Goal: Feedback & Contribution: Leave review/rating

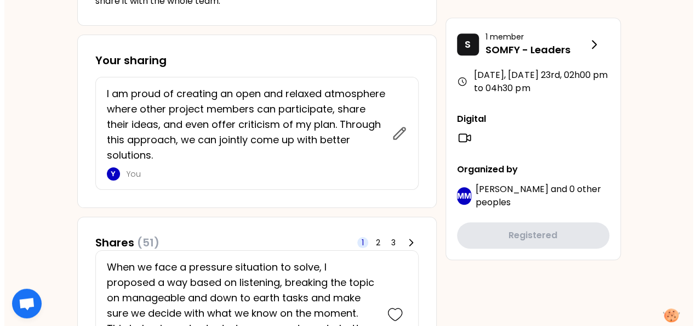
scroll to position [438, 0]
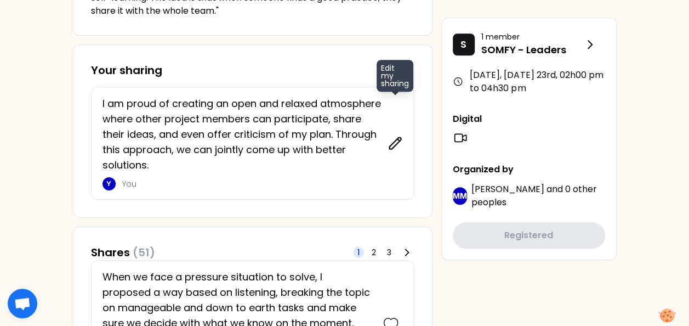
click at [396, 139] on icon at bounding box center [394, 142] width 15 height 15
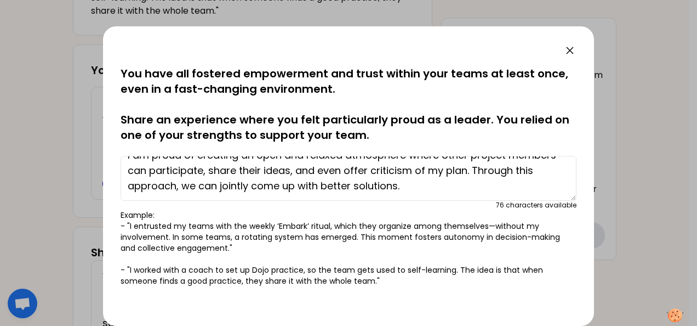
scroll to position [0, 0]
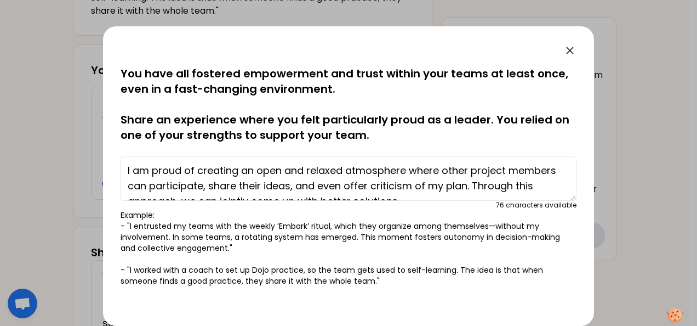
drag, startPoint x: 134, startPoint y: 171, endPoint x: 195, endPoint y: 170, distance: 60.8
click at [195, 170] on textarea "I am proud of creating an open and relaxed atmosphere where other project membe…" at bounding box center [349, 178] width 456 height 45
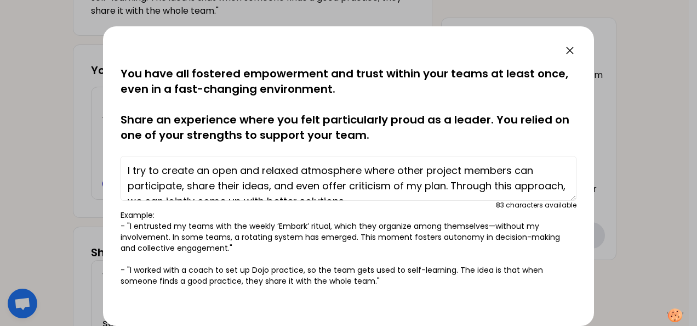
drag, startPoint x: 365, startPoint y: 170, endPoint x: 421, endPoint y: 168, distance: 55.9
click at [421, 168] on textarea "I try to create an open and relaxed atmosphere where other project members can …" at bounding box center [349, 178] width 456 height 45
drag, startPoint x: 497, startPoint y: 172, endPoint x: 525, endPoint y: 172, distance: 28.5
click at [525, 172] on textarea "I try to create an open and relaxed atmosphere for other project members can pa…" at bounding box center [349, 178] width 456 height 45
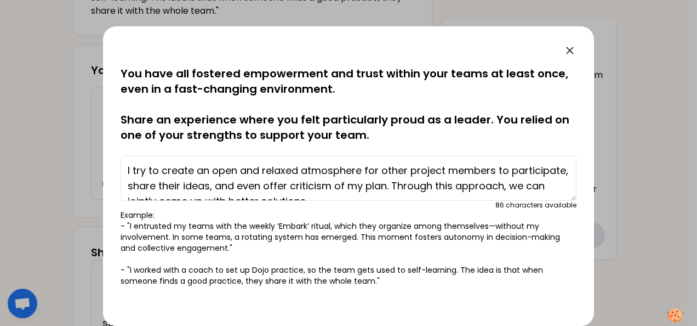
click at [184, 185] on textarea "I try to create an open and relaxed atmosphere for other project members to par…" at bounding box center [349, 178] width 456 height 45
drag, startPoint x: 236, startPoint y: 182, endPoint x: 296, endPoint y: 182, distance: 59.7
click at [296, 182] on textarea "I try to create an open and relaxed atmosphere for other project members to par…" at bounding box center [349, 178] width 456 height 45
click at [233, 188] on textarea "I try to create an open and relaxed atmosphere for other project members to par…" at bounding box center [349, 178] width 456 height 45
drag, startPoint x: 249, startPoint y: 185, endPoint x: 293, endPoint y: 184, distance: 43.9
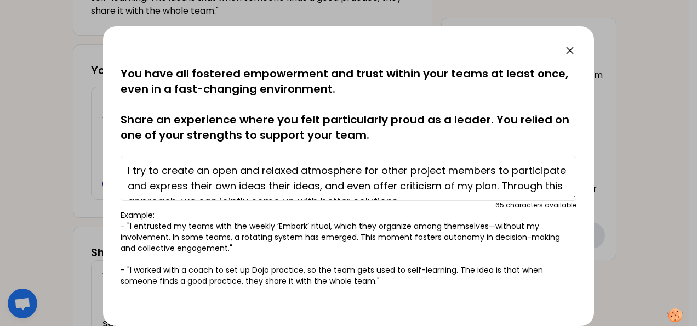
click at [293, 184] on textarea "I try to create an open and relaxed atmosphere for other project members to par…" at bounding box center [349, 178] width 456 height 45
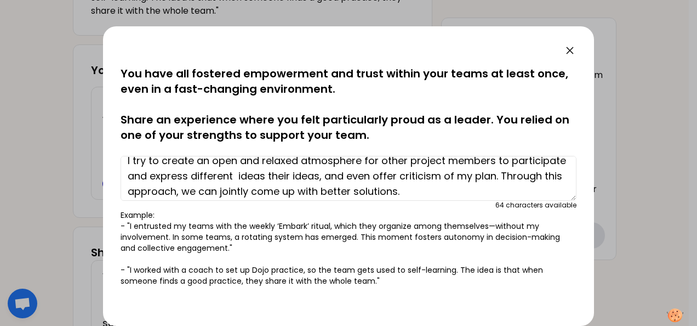
scroll to position [15, 0]
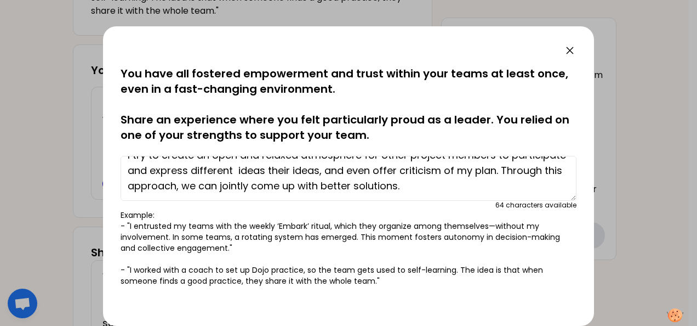
drag, startPoint x: 293, startPoint y: 169, endPoint x: 375, endPoint y: 171, distance: 82.2
click at [375, 171] on textarea "I try to create an open and relaxed atmosphere for other project members to par…" at bounding box center [349, 178] width 456 height 45
drag, startPoint x: 360, startPoint y: 172, endPoint x: 243, endPoint y: 184, distance: 117.3
click at [243, 184] on textarea "I try to create an open and relaxed atmosphere for other project members to par…" at bounding box center [349, 178] width 456 height 45
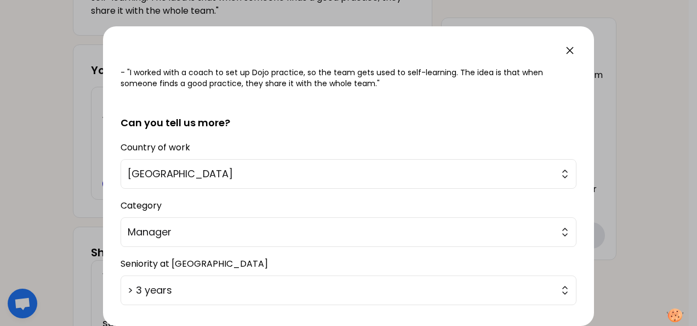
scroll to position [265, 0]
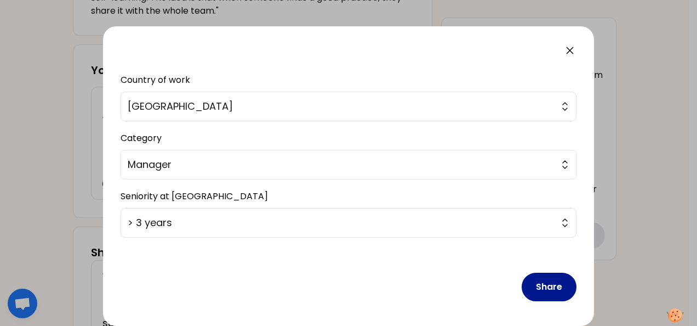
type textarea "I try to create an open and relaxed atmosphere for other project members to par…"
click at [541, 280] on button "Share" at bounding box center [549, 286] width 55 height 28
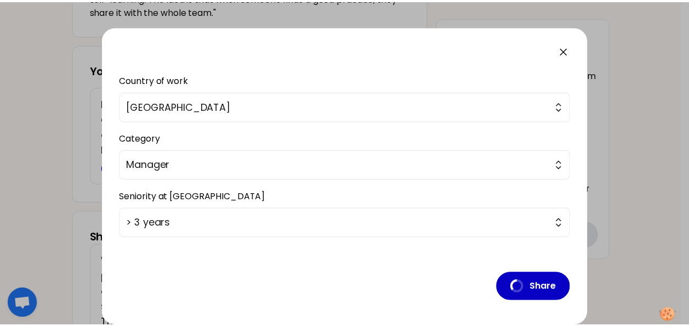
scroll to position [19, 0]
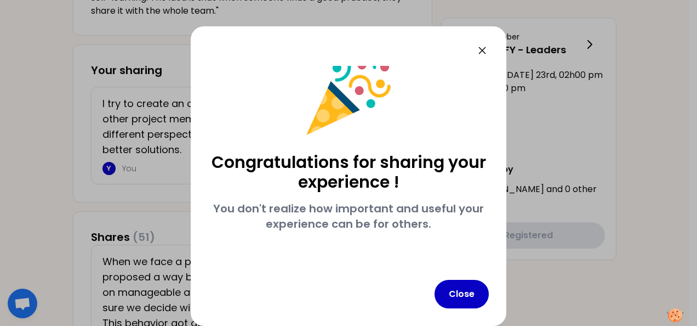
click at [489, 49] on icon at bounding box center [482, 50] width 13 height 13
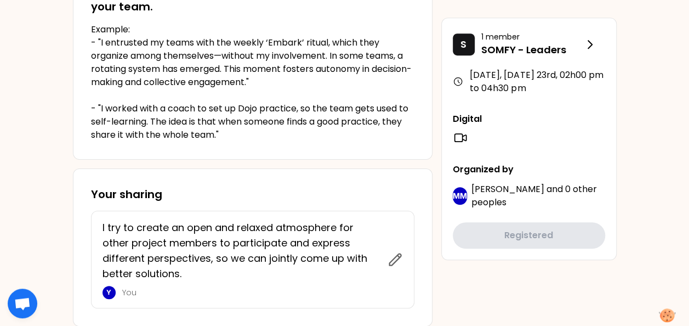
scroll to position [384, 0]
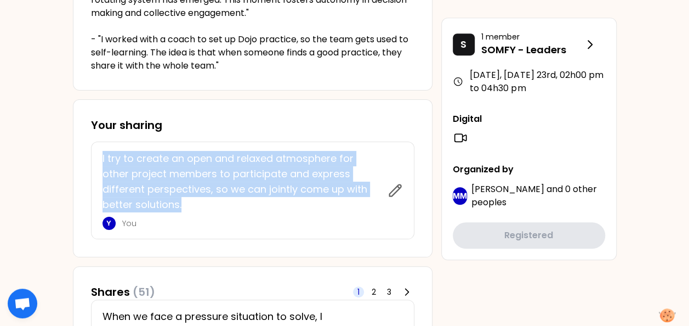
drag, startPoint x: 153, startPoint y: 206, endPoint x: 84, endPoint y: 156, distance: 85.2
click at [84, 156] on div "Your sharing I try to create an open and relaxed atmosphere for other project m…" at bounding box center [253, 178] width 360 height 158
copy p "I try to create an open and relaxed atmosphere for other project members to par…"
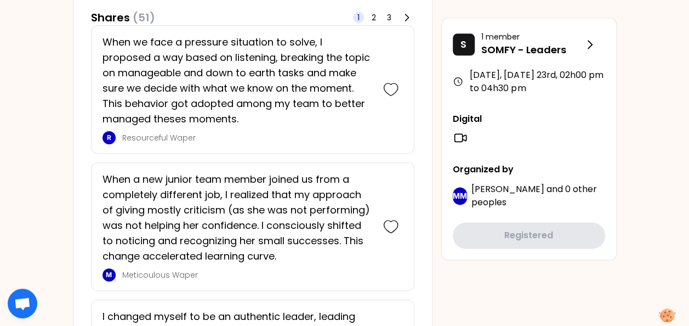
scroll to position [329, 0]
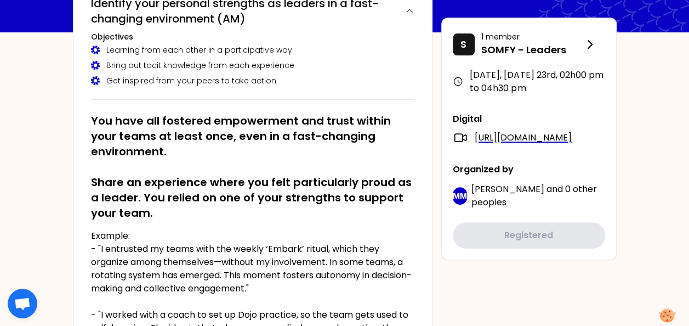
scroll to position [110, 0]
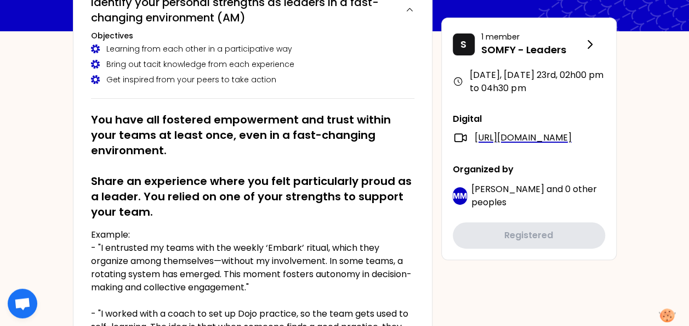
click at [25, 300] on span "Open chat" at bounding box center [23, 304] width 18 height 14
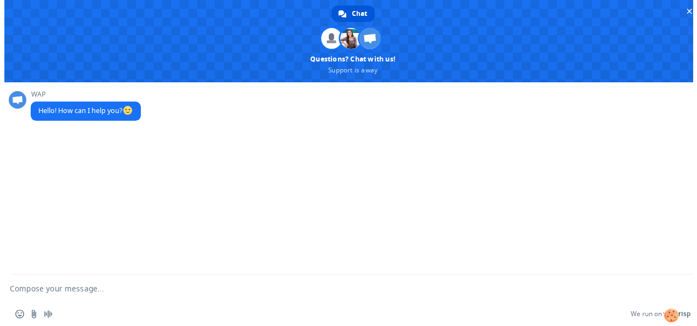
scroll to position [0, 0]
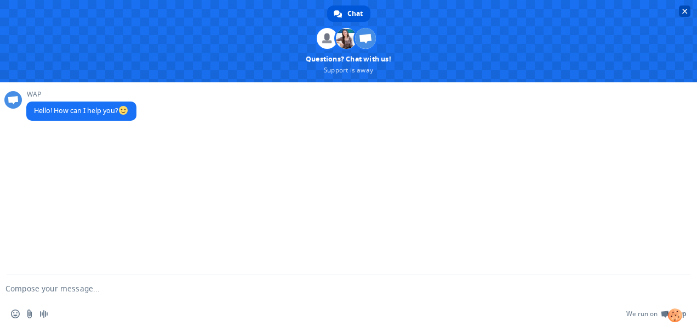
click at [688, 9] on span "Close chat" at bounding box center [685, 11] width 12 height 12
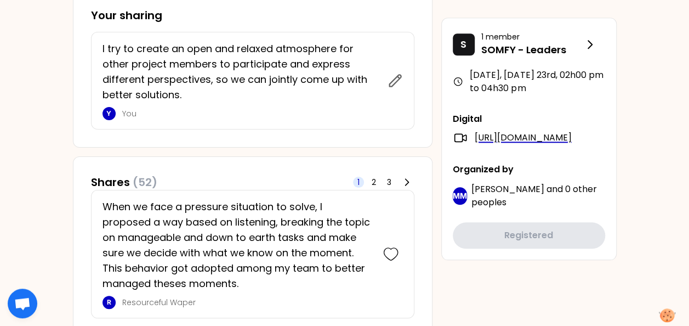
scroll to position [274, 0]
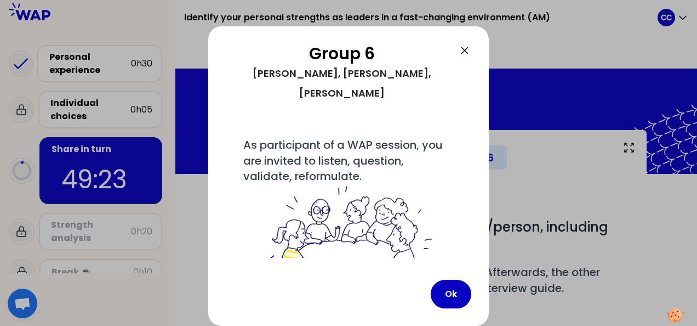
click at [464, 53] on icon at bounding box center [464, 50] width 13 height 13
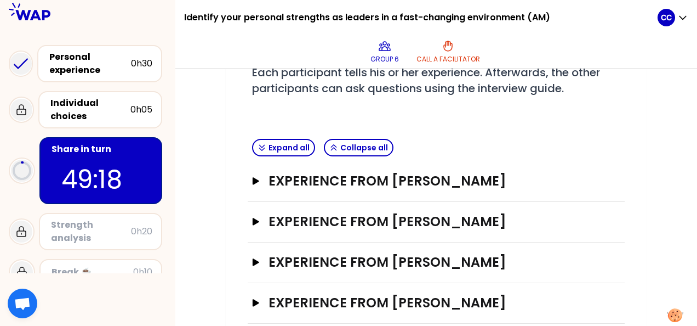
scroll to position [216, 0]
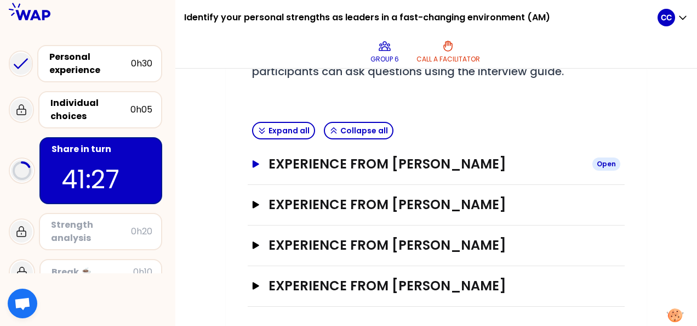
click at [261, 164] on button "Experience from Celine CHAI Open" at bounding box center [436, 164] width 368 height 18
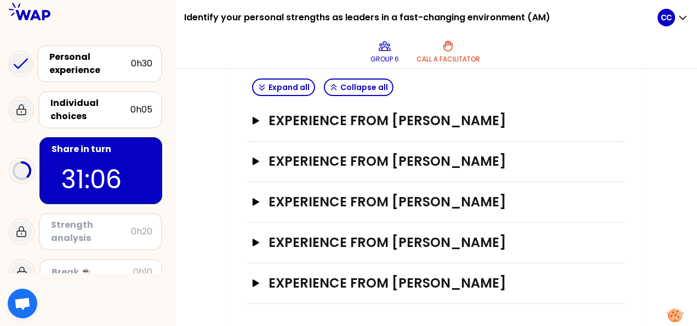
scroll to position [256, 0]
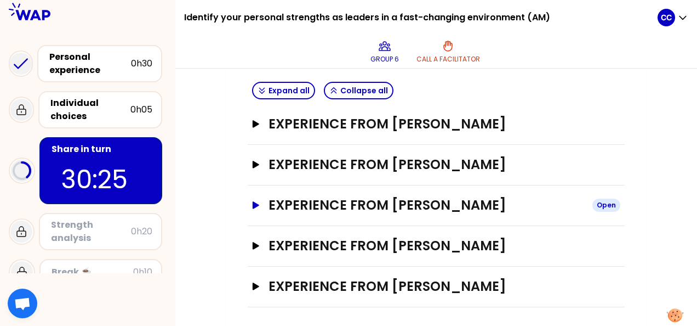
click at [373, 203] on h3 "Experience from Lotfi Benazzouz" at bounding box center [426, 205] width 315 height 18
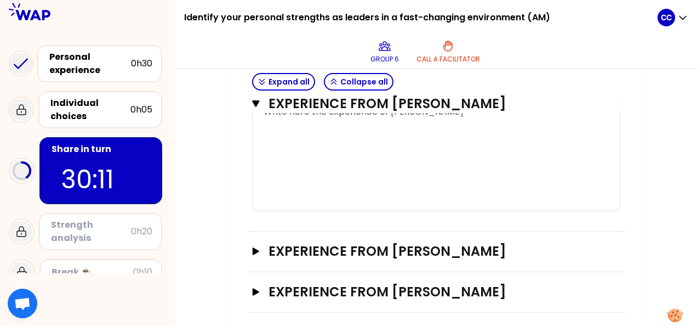
scroll to position [914, 0]
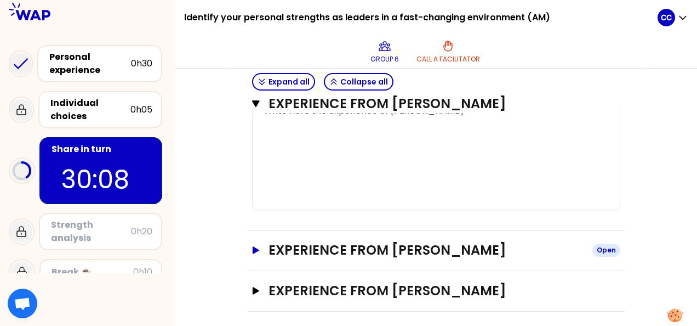
click at [258, 247] on icon "button" at bounding box center [256, 249] width 7 height 7
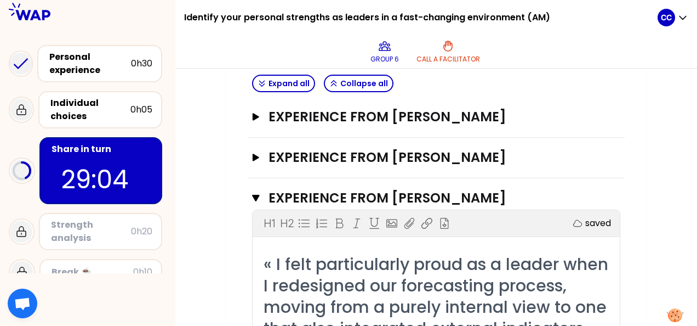
scroll to position [202, 0]
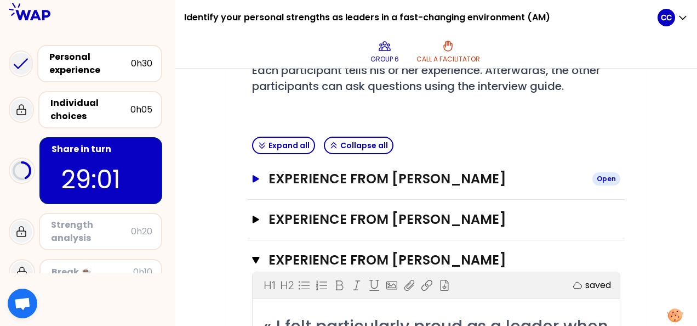
click at [255, 179] on icon "button" at bounding box center [256, 178] width 7 height 7
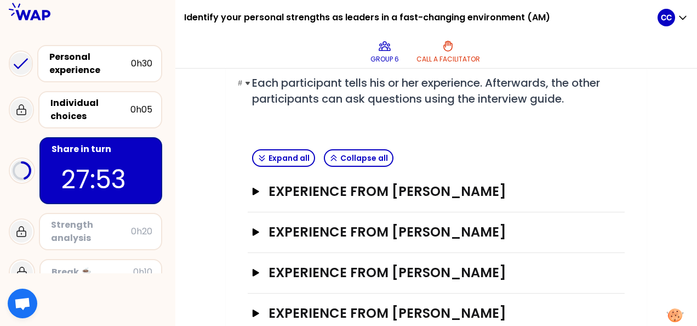
scroll to position [216, 0]
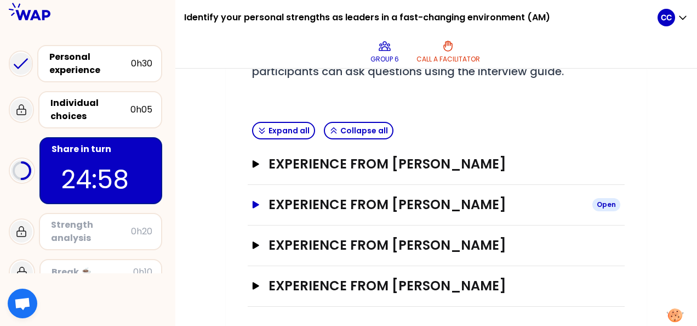
click at [265, 204] on button "Experience from Lotfi Benazzouz Open" at bounding box center [436, 205] width 368 height 18
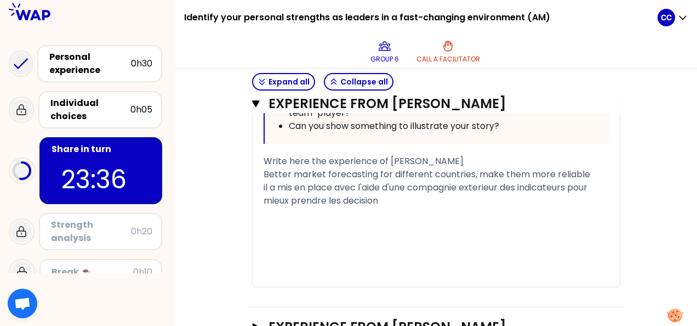
scroll to position [904, 0]
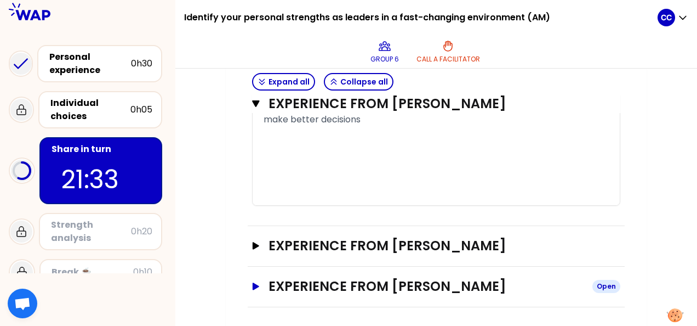
click at [492, 283] on h3 "Experience from [PERSON_NAME]" at bounding box center [426, 286] width 315 height 18
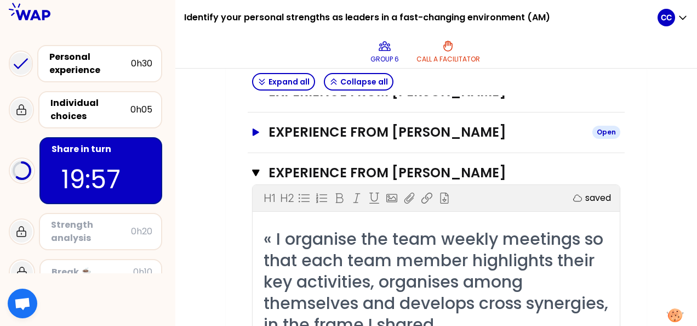
scroll to position [1018, 0]
click at [453, 127] on h3 "Experience from [PERSON_NAME]" at bounding box center [426, 132] width 315 height 18
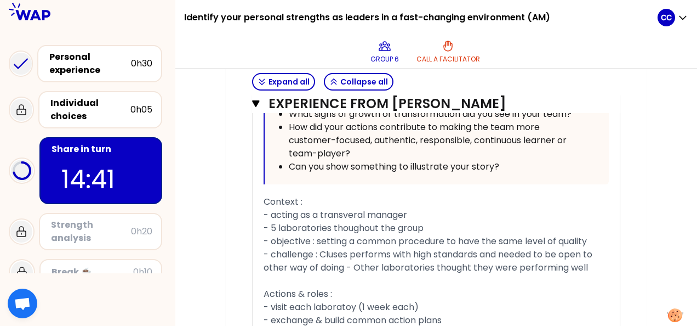
scroll to position [1511, 0]
click at [426, 101] on h3 "Experience from [PERSON_NAME]" at bounding box center [426, 104] width 314 height 18
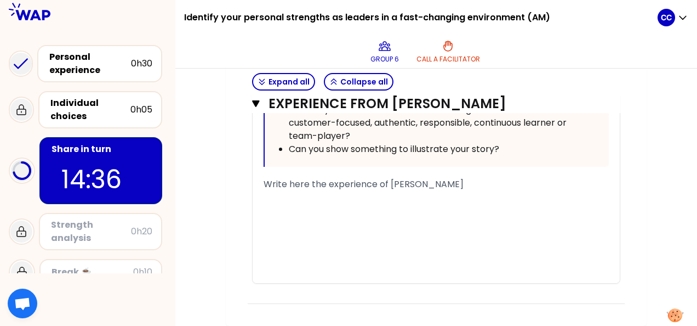
scroll to position [1566, 0]
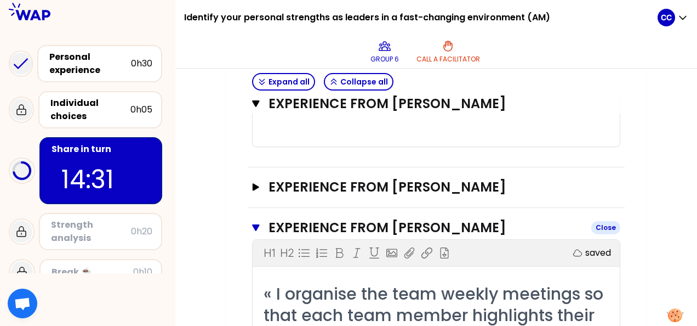
click at [476, 225] on h3 "Experience from [PERSON_NAME]" at bounding box center [426, 228] width 314 height 18
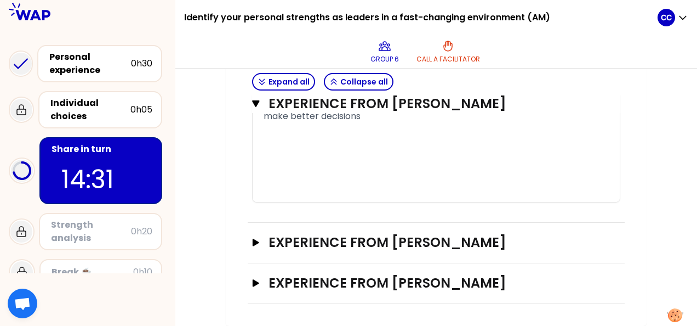
scroll to position [904, 0]
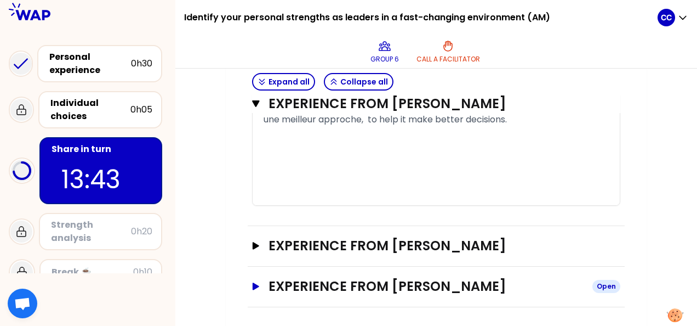
click at [378, 284] on h3 "Experience from [PERSON_NAME]" at bounding box center [426, 286] width 315 height 18
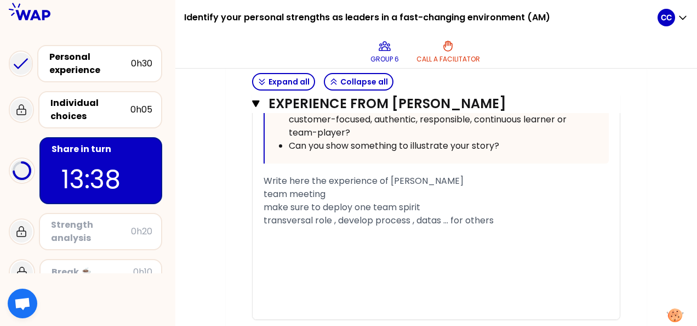
scroll to position [1550, 0]
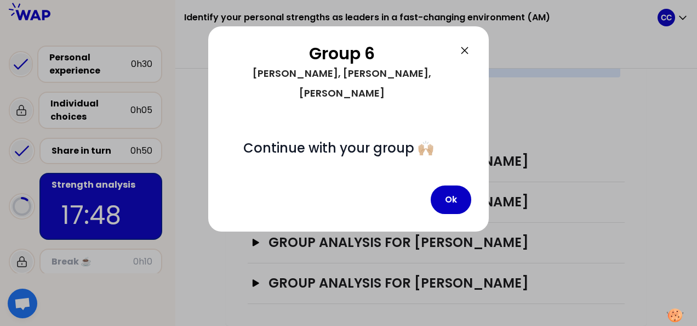
scroll to position [429, 0]
click at [450, 185] on button "Ok" at bounding box center [451, 199] width 41 height 28
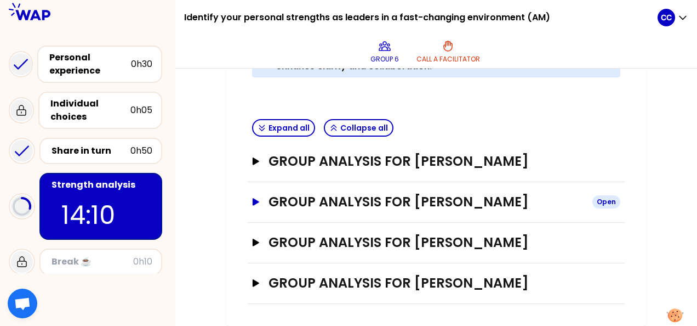
click at [255, 198] on icon "button" at bounding box center [256, 201] width 7 height 7
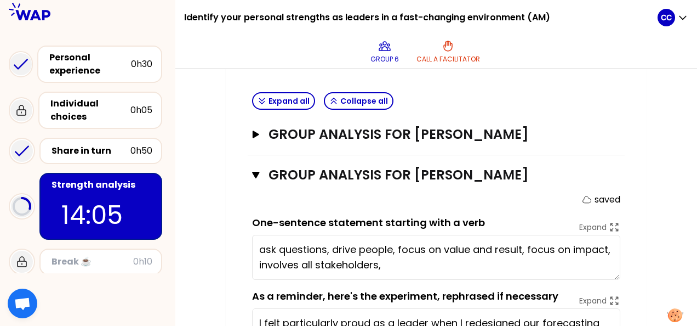
scroll to position [497, 0]
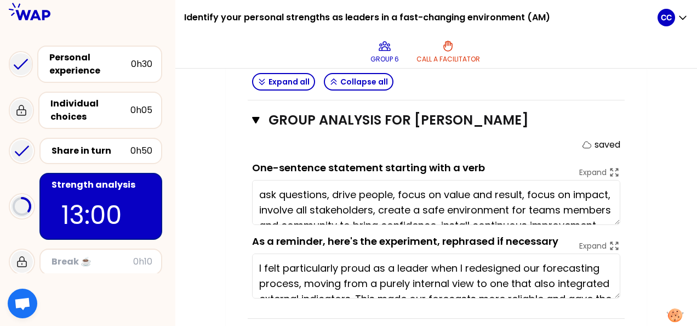
type textarea "ask questions, drive people, focus on value and result, focus on impact, involv…"
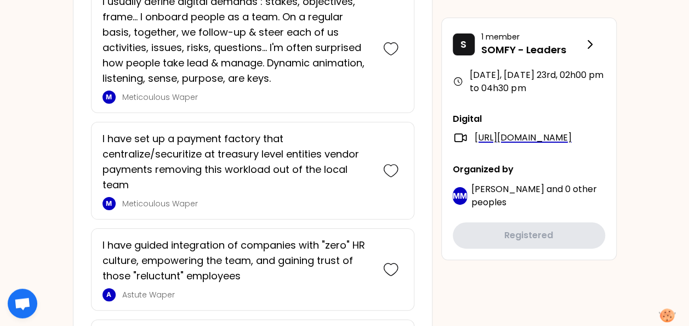
scroll to position [1690, 0]
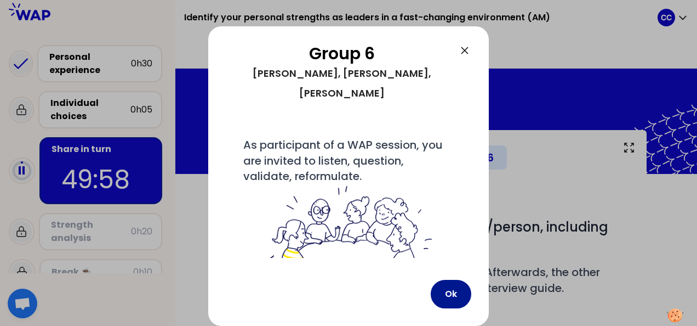
click at [442, 299] on button "Ok" at bounding box center [451, 294] width 41 height 28
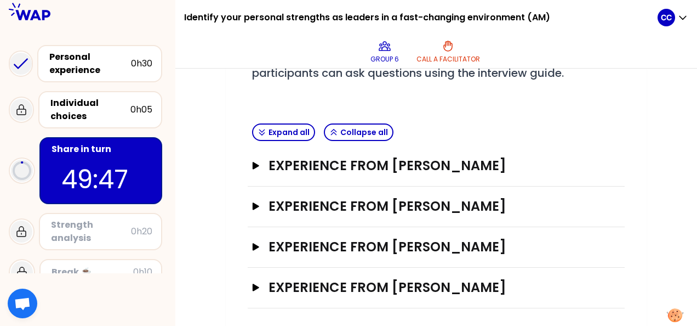
scroll to position [216, 0]
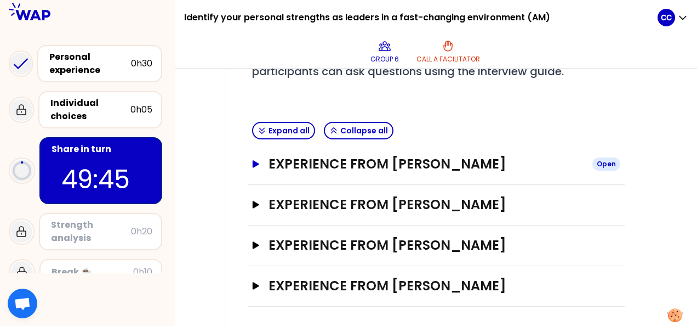
click at [260, 162] on icon "button" at bounding box center [256, 164] width 9 height 8
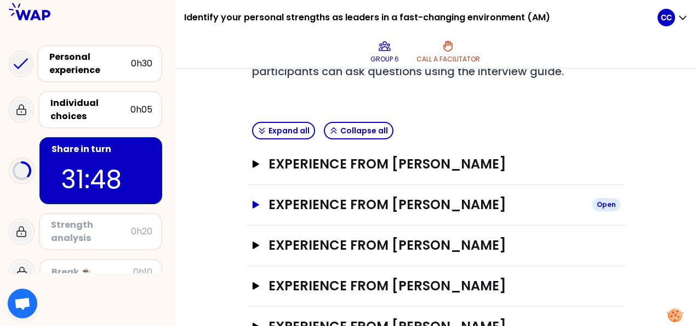
click at [256, 204] on icon "button" at bounding box center [256, 204] width 7 height 7
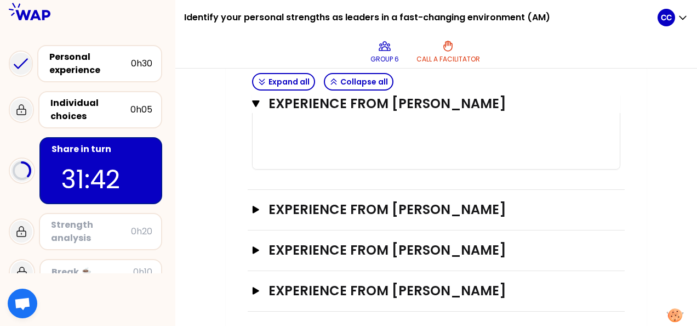
scroll to position [768, 0]
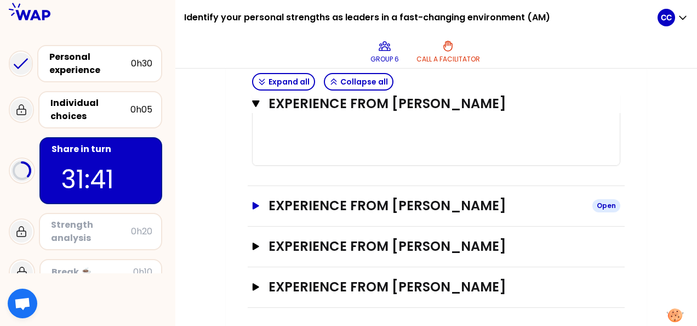
click at [392, 203] on h3 "Experience from Lotfi Benazzouz" at bounding box center [426, 206] width 315 height 18
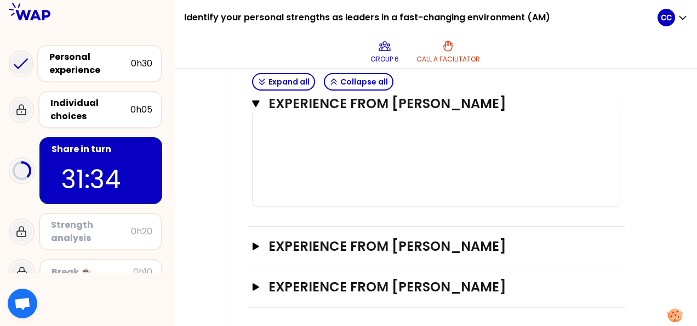
scroll to position [1376, 0]
click at [438, 136] on div "﻿" at bounding box center [436, 133] width 345 height 13
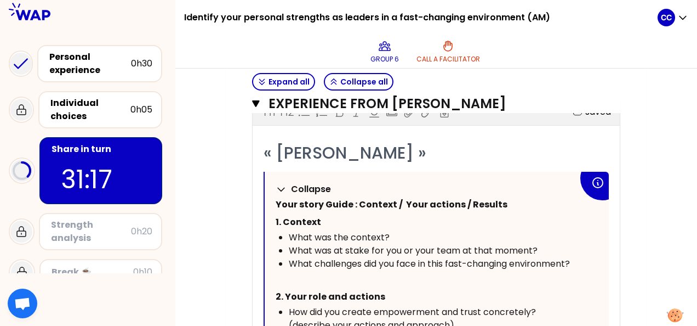
scroll to position [225, 0]
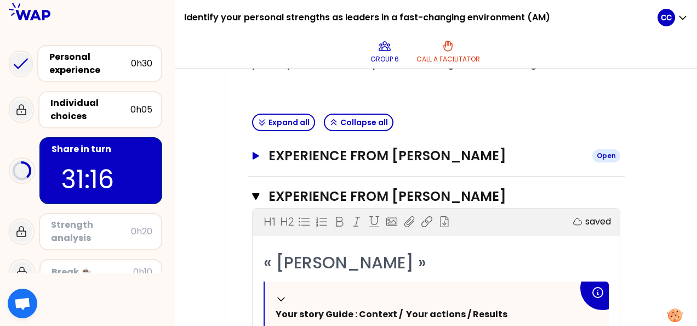
click at [258, 156] on icon "button" at bounding box center [256, 156] width 9 height 8
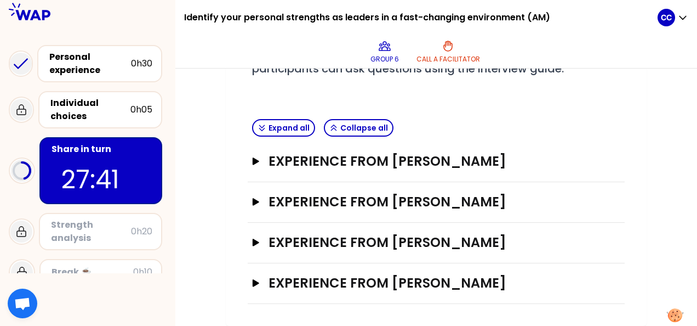
scroll to position [216, 0]
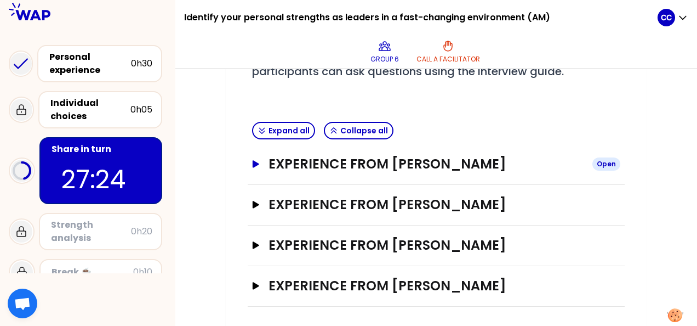
click at [263, 164] on button "Experience from Celine CHAI Open" at bounding box center [436, 164] width 368 height 18
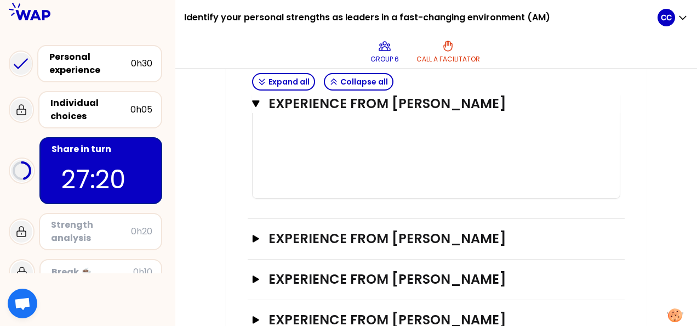
scroll to position [932, 0]
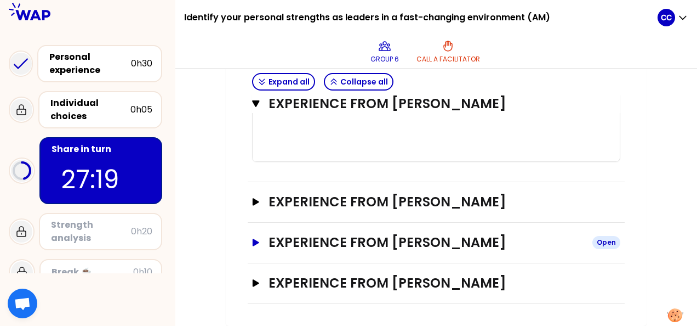
click at [254, 246] on icon "button" at bounding box center [256, 242] width 9 height 8
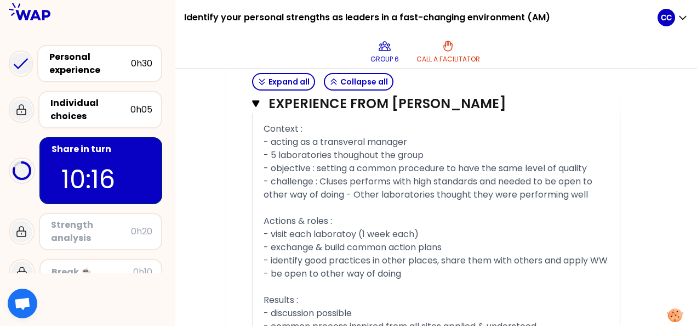
scroll to position [1804, 0]
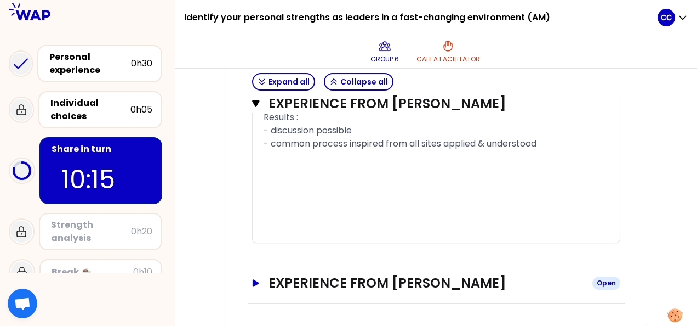
click at [353, 285] on h3 "Experience from gwenaelle benoit-ossart" at bounding box center [426, 283] width 315 height 18
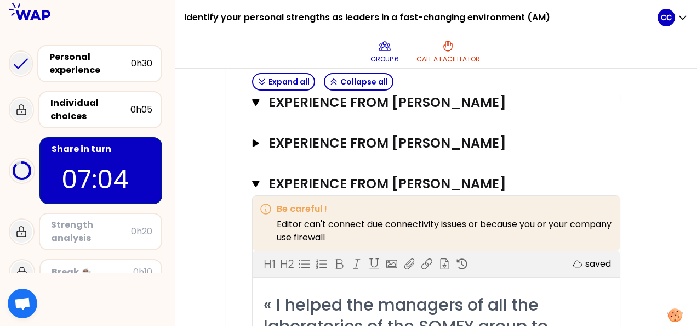
scroll to position [981, 0]
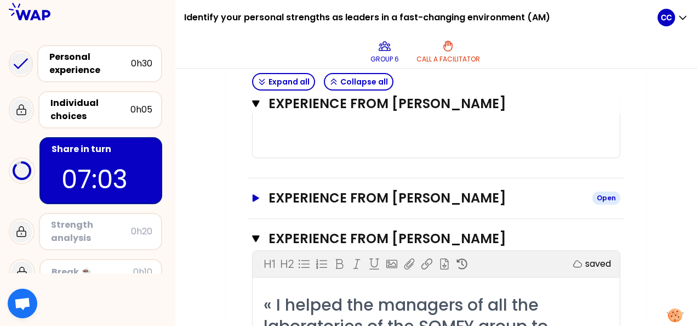
click at [470, 207] on h3 "Experience from Lotfi Benazzouz" at bounding box center [426, 198] width 315 height 18
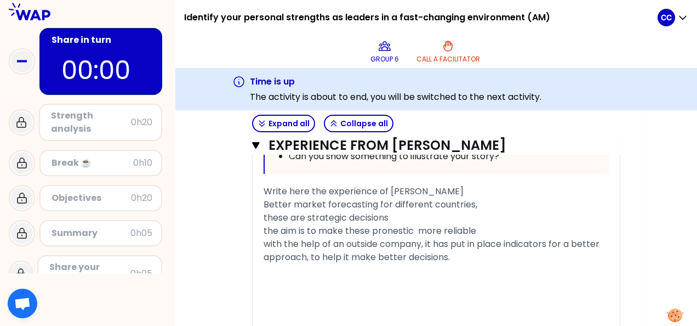
scroll to position [110, 0]
click at [25, 127] on icon at bounding box center [21, 122] width 9 height 10
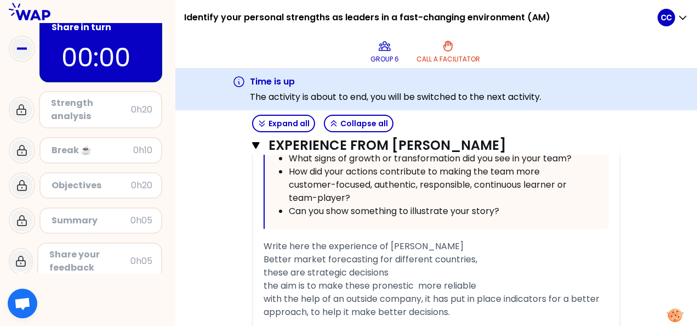
scroll to position [133, 0]
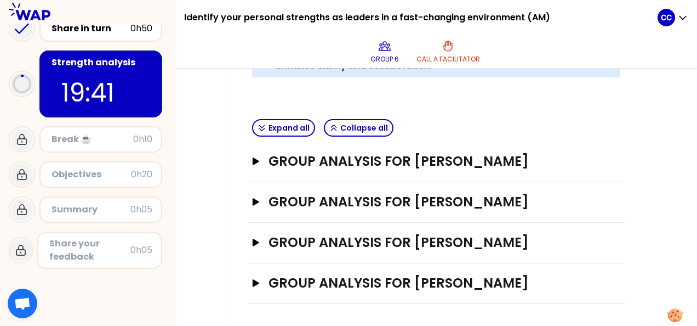
scroll to position [429, 0]
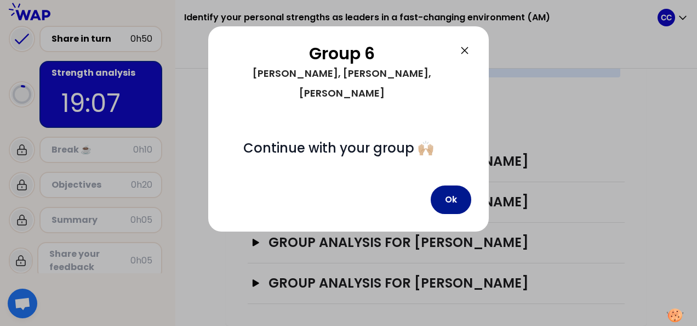
click at [448, 185] on button "Ok" at bounding box center [451, 199] width 41 height 28
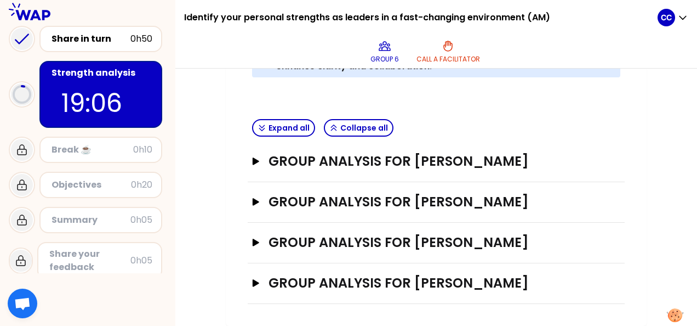
scroll to position [122, 0]
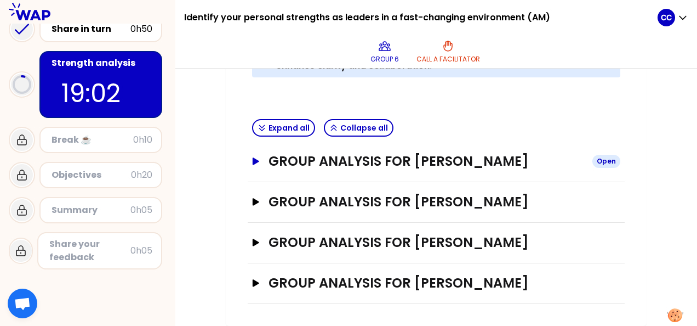
click at [270, 152] on h3 "Group analysis for [PERSON_NAME]" at bounding box center [426, 161] width 315 height 18
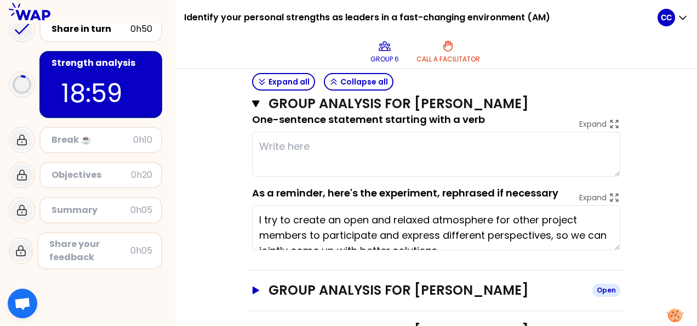
scroll to position [484, 0]
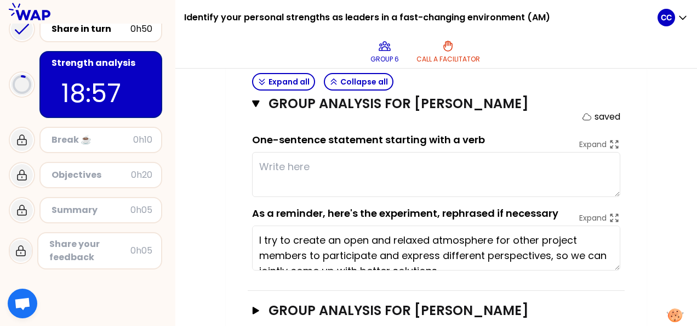
click at [317, 162] on textarea at bounding box center [436, 174] width 368 height 45
type textarea "b"
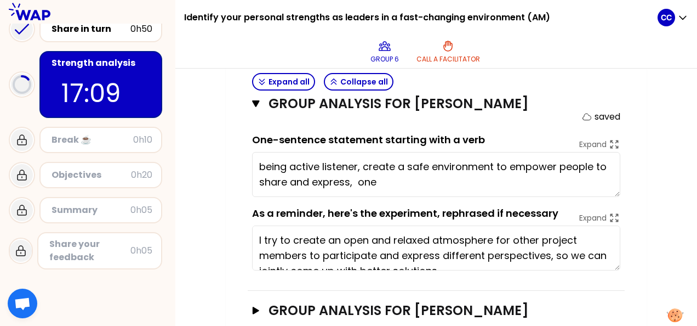
drag, startPoint x: 362, startPoint y: 169, endPoint x: 351, endPoint y: 187, distance: 20.7
click at [351, 187] on textarea "being active listener, create a safe environment to empower people to share and…" at bounding box center [436, 174] width 368 height 45
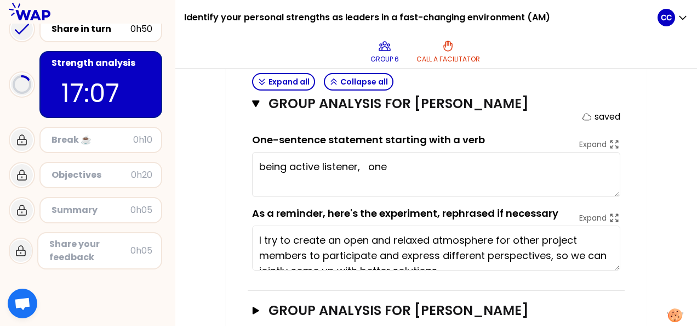
click at [459, 175] on textarea "being active listener, one" at bounding box center [436, 174] width 368 height 45
click at [366, 168] on textarea "being active listener, one team spirit," at bounding box center [436, 174] width 368 height 45
click at [289, 167] on textarea "being active listener, acting one team spirit," at bounding box center [436, 174] width 368 height 45
click at [495, 165] on textarea "being a active listener, acting one team spirit," at bounding box center [436, 174] width 368 height 45
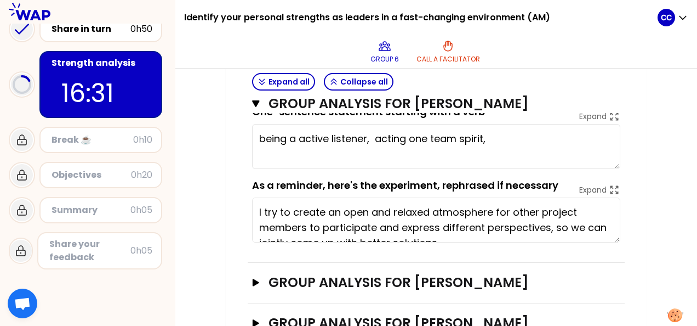
scroll to position [497, 0]
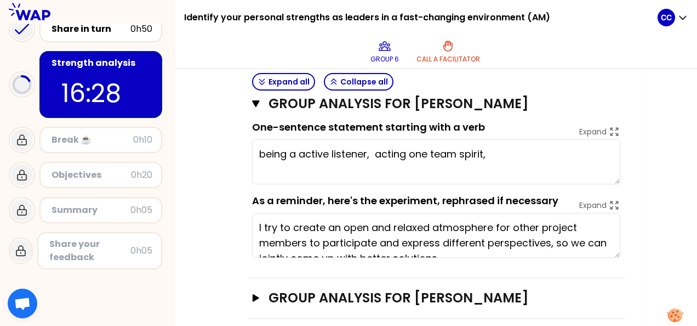
drag, startPoint x: 518, startPoint y: 155, endPoint x: 252, endPoint y: 152, distance: 266.4
click at [252, 152] on textarea "being a active listener, acting one team spirit," at bounding box center [436, 161] width 368 height 45
click at [497, 162] on textarea "being a active listener, acting one team spirit," at bounding box center [436, 161] width 368 height 45
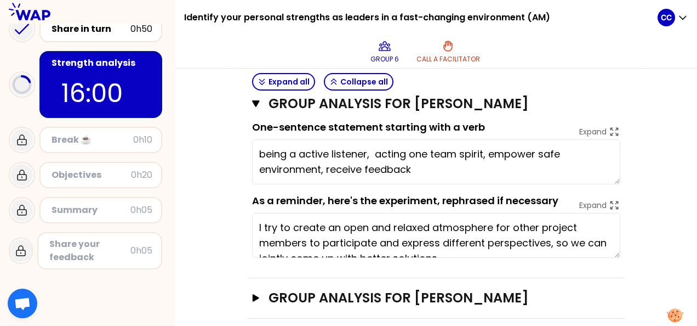
click at [297, 152] on textarea "being a active listener, acting one team spirit, empower safe environment, rece…" at bounding box center [436, 161] width 368 height 45
type textarea "being an active listener, acting one team spirit, empower safe environment, rec…"
click at [596, 103] on div "Close" at bounding box center [605, 103] width 29 height 13
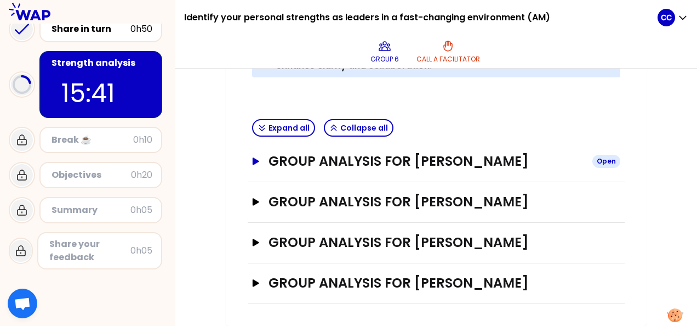
scroll to position [429, 0]
click at [310, 193] on h3 "Group analysis for [PERSON_NAME]" at bounding box center [426, 202] width 315 height 18
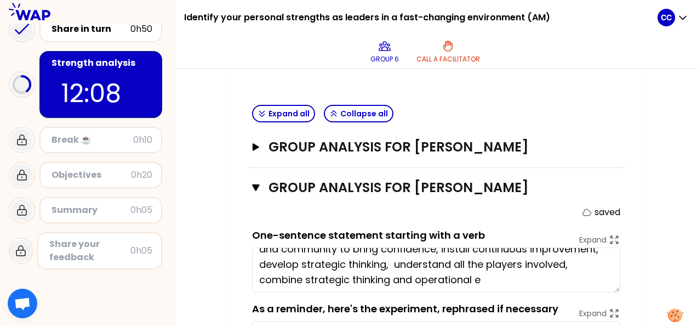
scroll to position [0, 0]
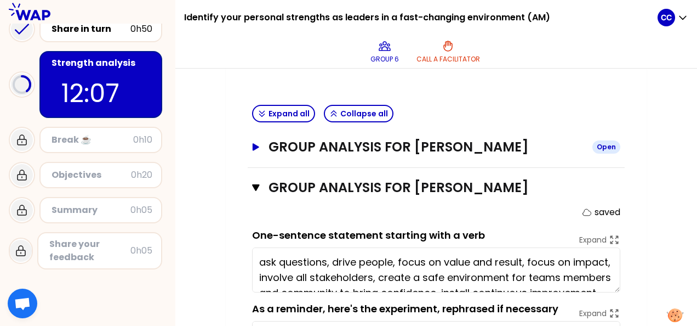
click at [447, 142] on h3 "Group analysis for [PERSON_NAME]" at bounding box center [426, 147] width 315 height 18
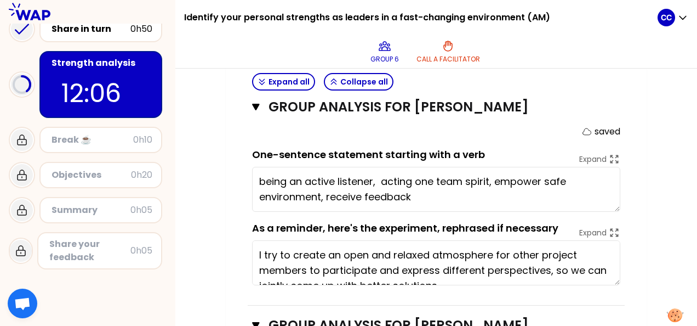
scroll to position [484, 0]
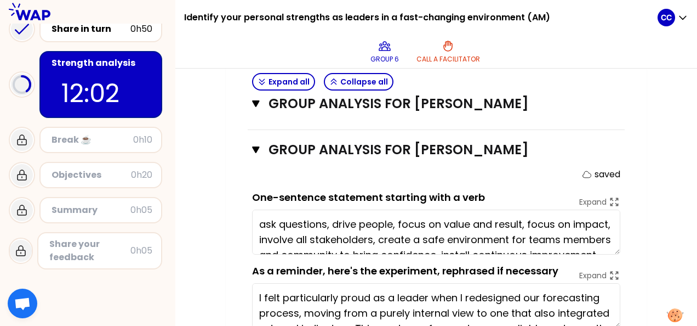
type textarea "ask questions, drive people, focus on value and result, focus on impact, involv…"
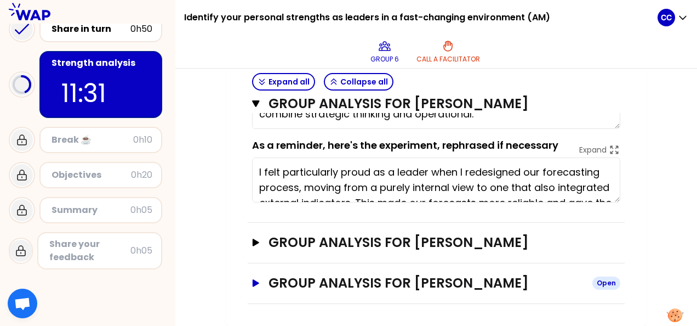
scroll to position [783, 0]
click at [329, 233] on h3 "Group analysis for [PERSON_NAME]" at bounding box center [426, 242] width 315 height 18
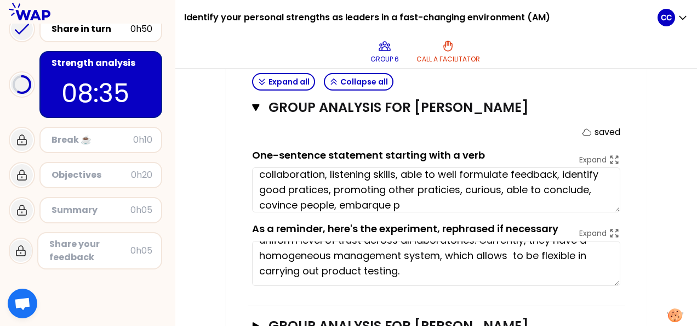
scroll to position [15, 0]
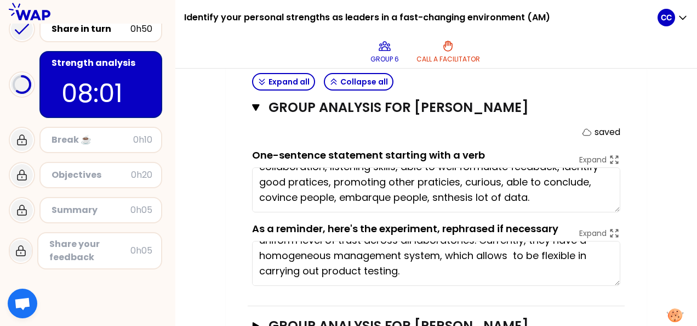
type textarea "collaboration, listening skills, able to well formulate feedback, identify good…"
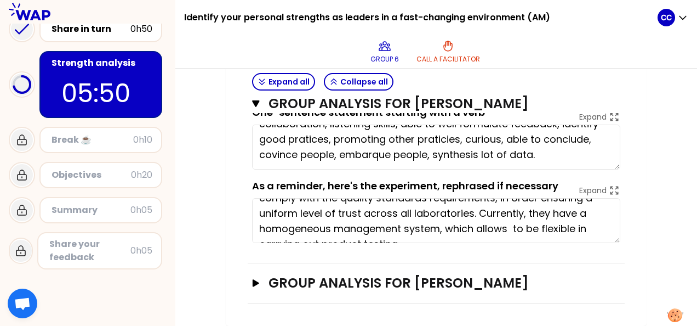
scroll to position [46, 0]
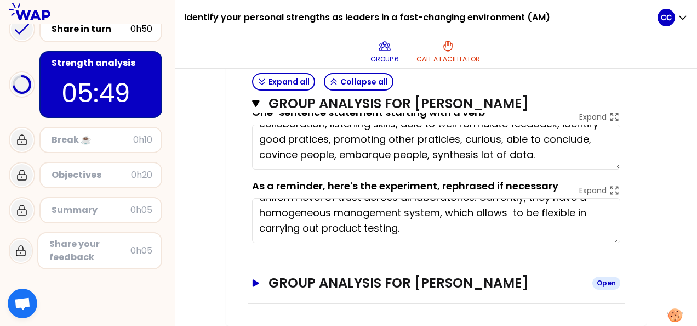
click at [401, 274] on h3 "Group analysis for [PERSON_NAME]" at bounding box center [426, 283] width 315 height 18
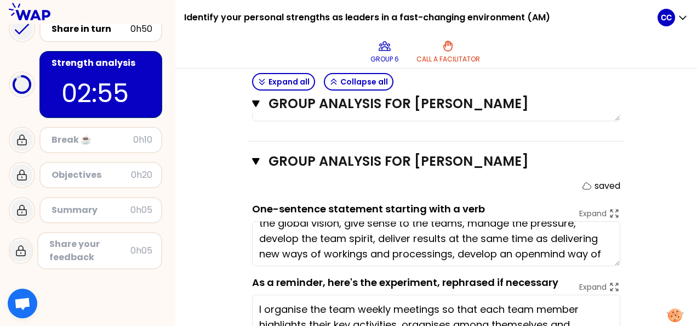
scroll to position [66, 0]
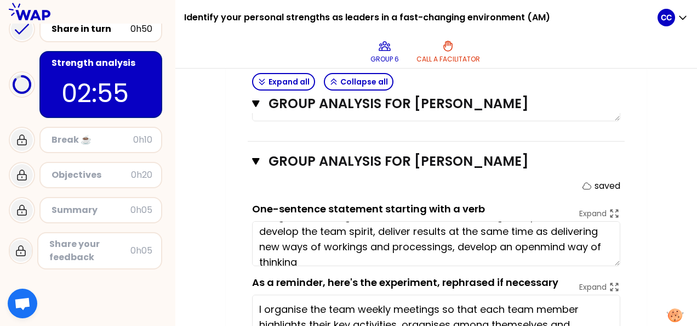
type textarea "Develop transversal processes, empower people, open minded, leverage diversity …"
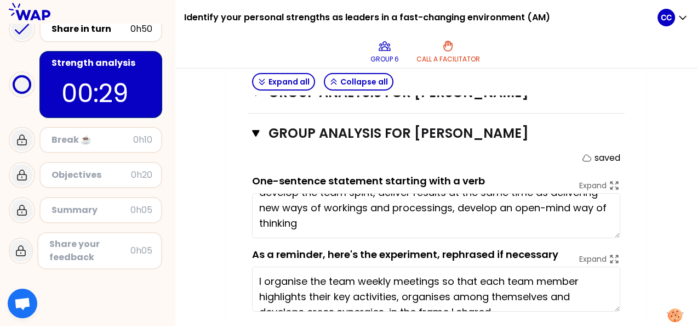
scroll to position [1124, 0]
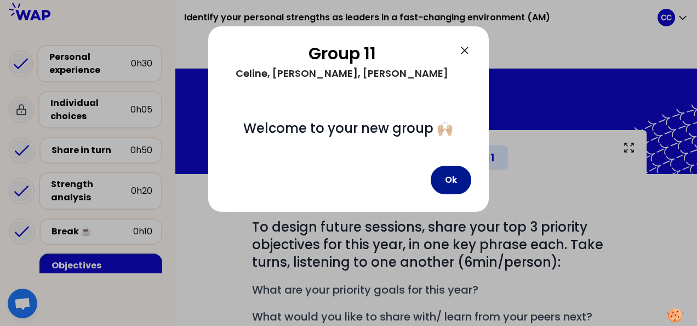
click at [454, 183] on button "Ok" at bounding box center [451, 180] width 41 height 28
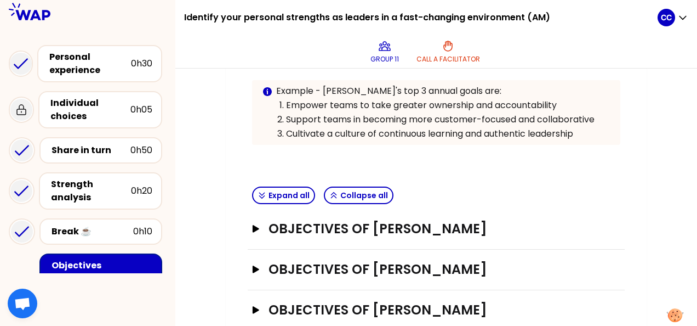
scroll to position [290, 0]
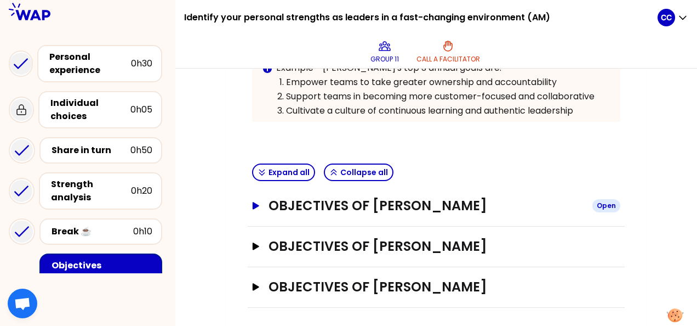
click at [339, 203] on h3 "Objectives of [PERSON_NAME]" at bounding box center [426, 206] width 315 height 18
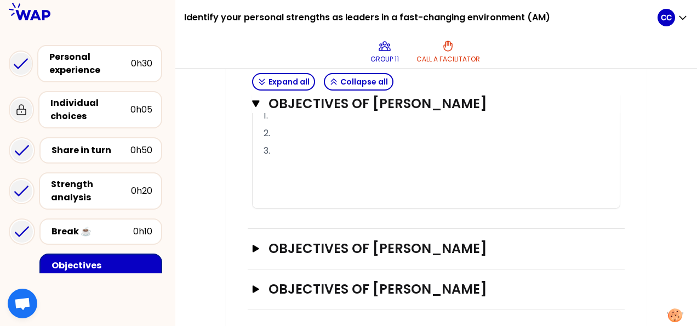
scroll to position [725, 0]
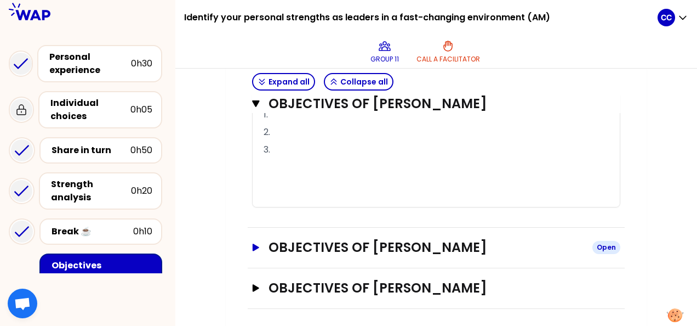
click at [389, 241] on h3 "Objectives of [PERSON_NAME]" at bounding box center [426, 247] width 315 height 18
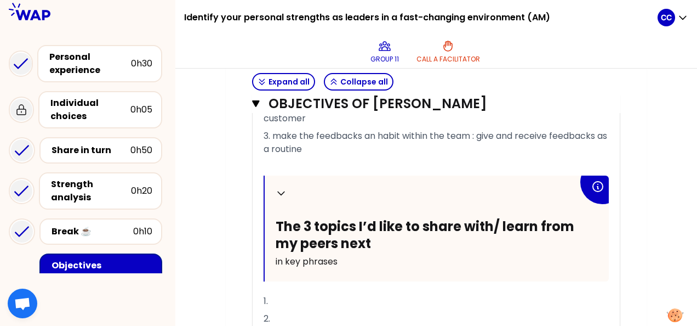
scroll to position [1199, 0]
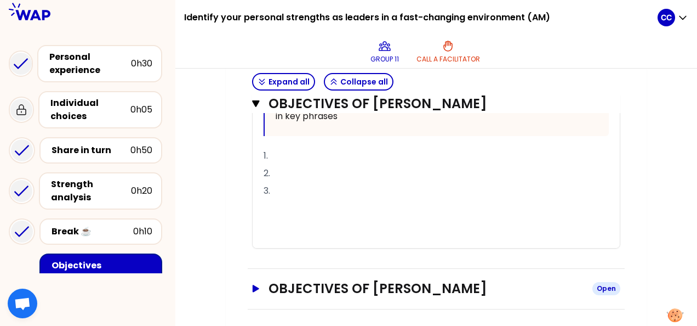
click at [397, 285] on h3 "Objectives of gwenaelle benoit-ossart" at bounding box center [426, 289] width 315 height 18
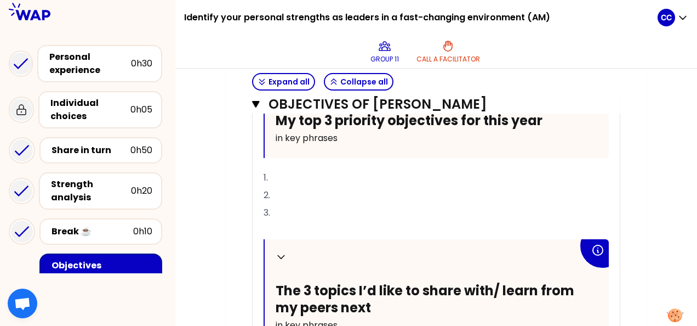
scroll to position [1524, 0]
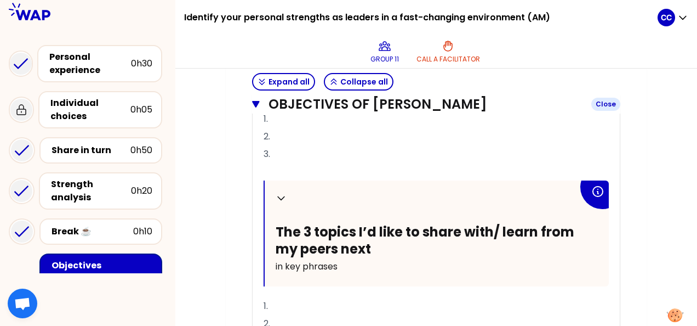
click at [414, 104] on h3 "Objectives of gwenaelle benoit-ossart" at bounding box center [426, 104] width 314 height 18
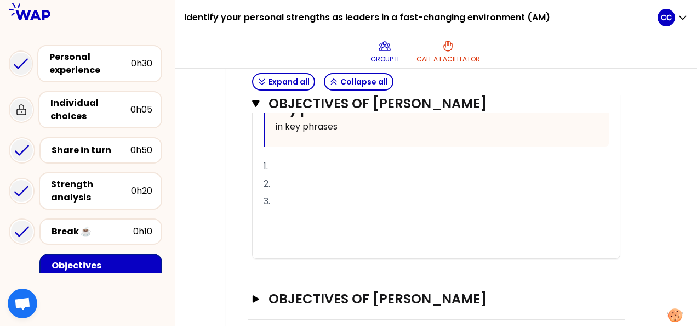
scroll to position [1199, 0]
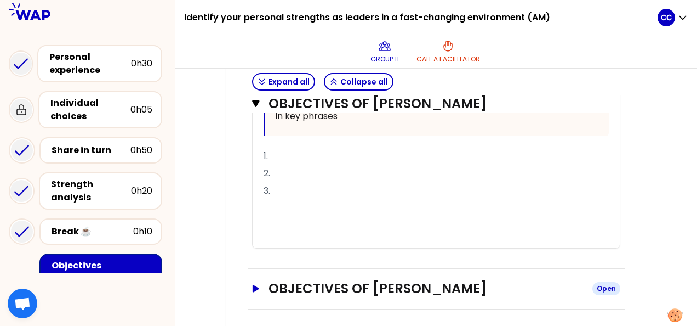
click at [287, 285] on h3 "Objectives of gwenaelle benoit-ossart" at bounding box center [426, 289] width 315 height 18
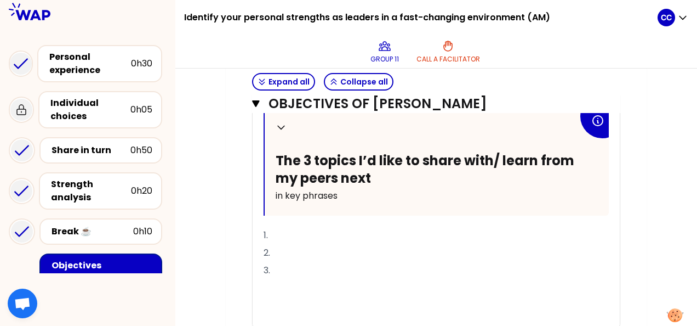
scroll to position [660, 0]
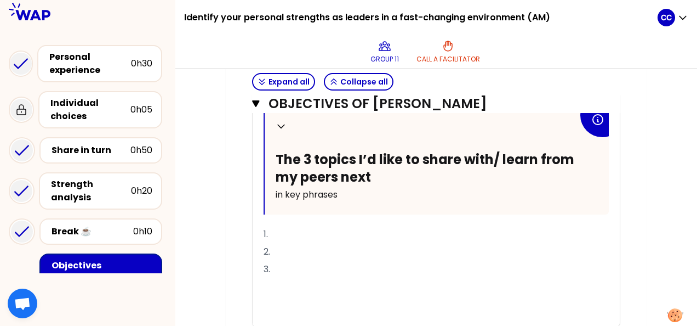
click at [329, 229] on p "1." at bounding box center [436, 234] width 345 height 18
click at [342, 244] on p "2." at bounding box center [436, 252] width 345 height 18
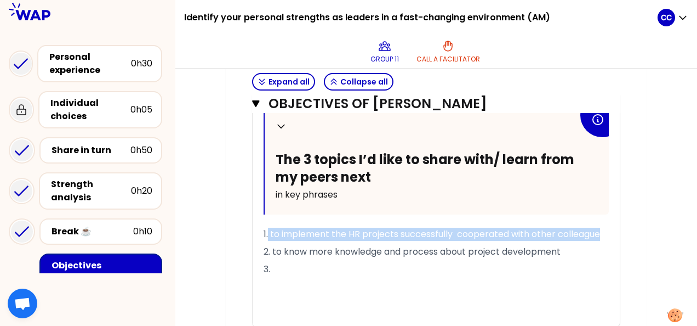
drag, startPoint x: 606, startPoint y: 228, endPoint x: 269, endPoint y: 229, distance: 337.1
click at [269, 229] on p "1. to implement the HR projects successfully cooperated with other colleague" at bounding box center [436, 234] width 345 height 18
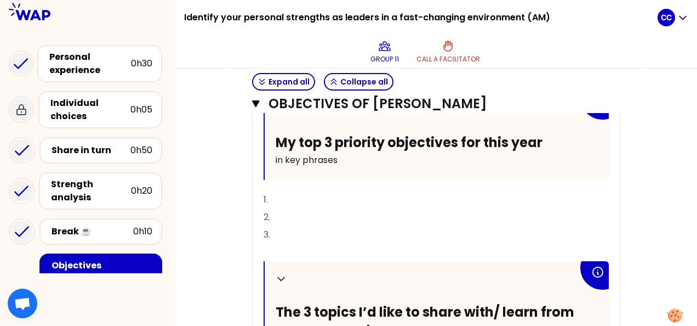
scroll to position [441, 0]
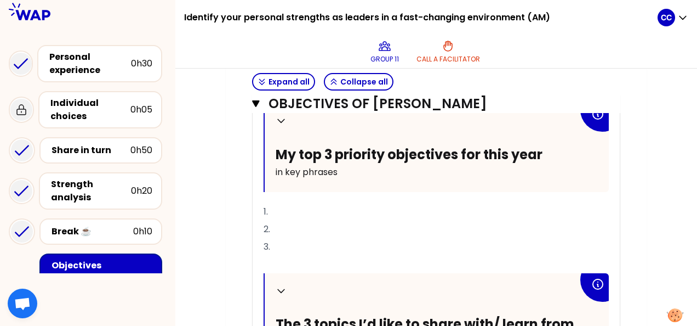
click at [286, 208] on p "1." at bounding box center [436, 212] width 345 height 18
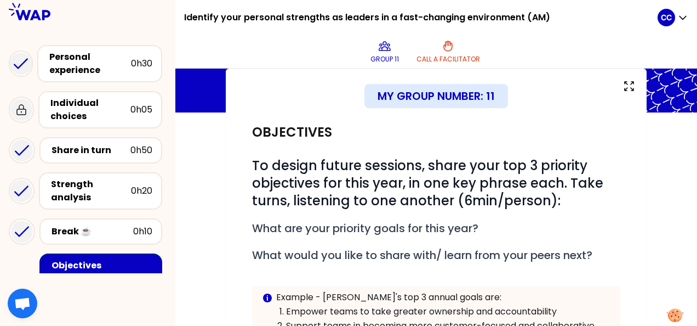
scroll to position [48, 0]
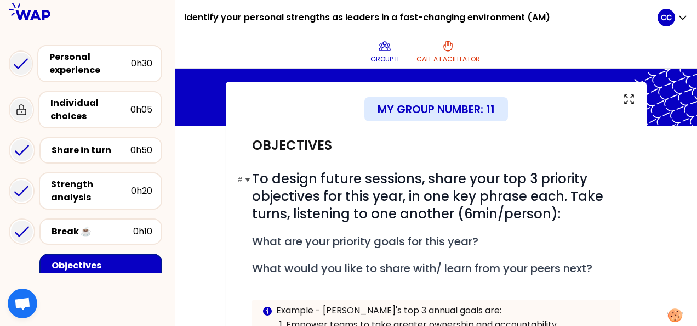
click at [484, 212] on span "To design future sessions, share your top 3 priority objectives for this year, …" at bounding box center [429, 195] width 355 height 53
click at [269, 167] on div "# To design future sessions, share your top 3 priority objectives for this year…" at bounding box center [436, 269] width 368 height 225
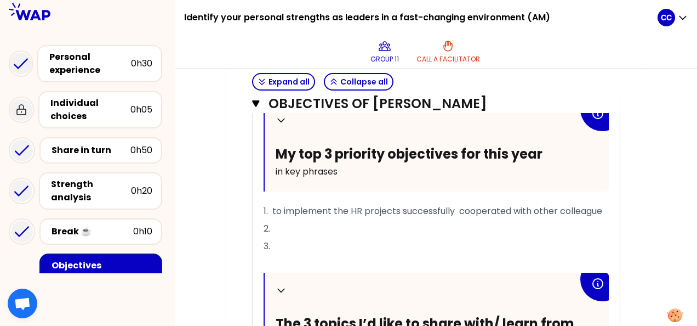
scroll to position [465, 0]
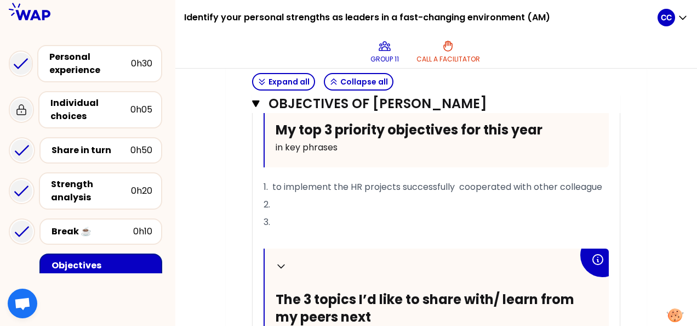
click at [286, 196] on p "1. to implement the HR projects successfully cooperated with other colleague" at bounding box center [436, 187] width 345 height 18
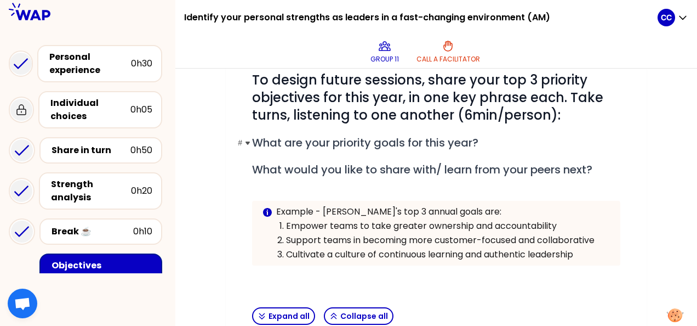
scroll to position [8, 0]
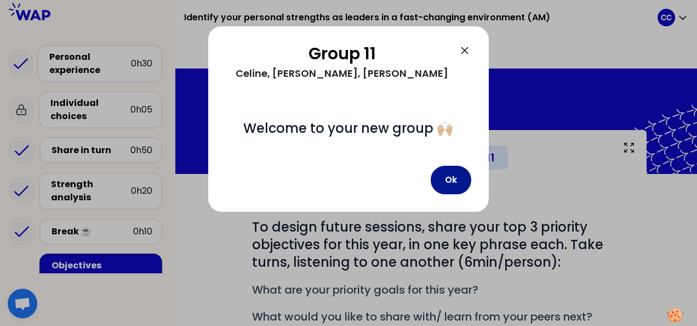
click at [452, 178] on button "Ok" at bounding box center [451, 180] width 41 height 28
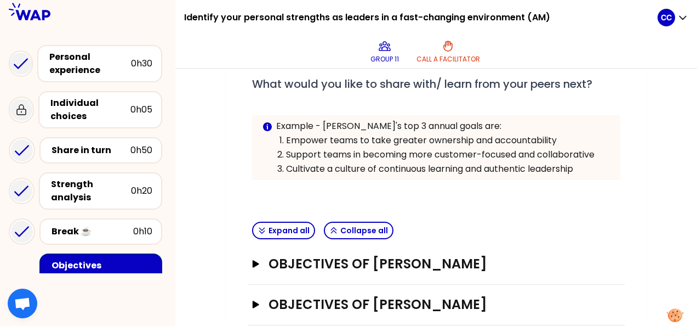
scroll to position [290, 0]
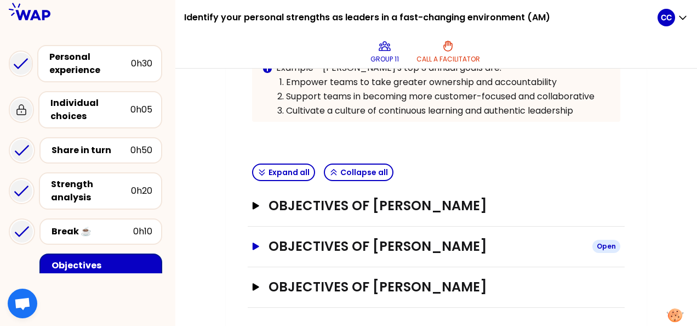
click at [388, 240] on h3 "Objectives of [PERSON_NAME]" at bounding box center [426, 246] width 315 height 18
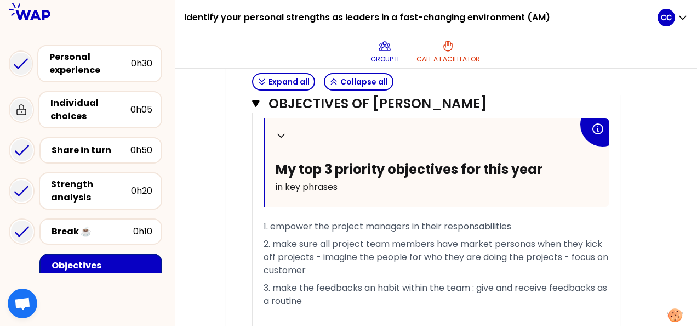
scroll to position [412, 0]
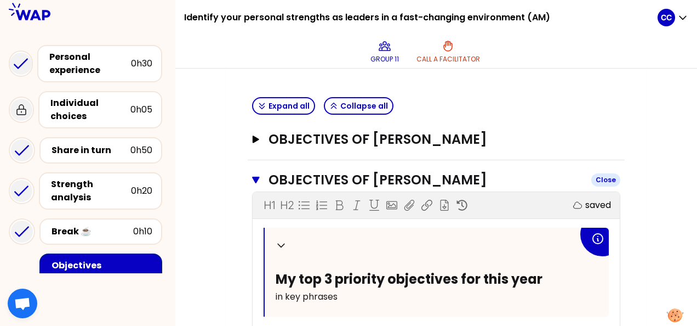
click at [355, 175] on h3 "Objectives of [PERSON_NAME]" at bounding box center [426, 180] width 314 height 18
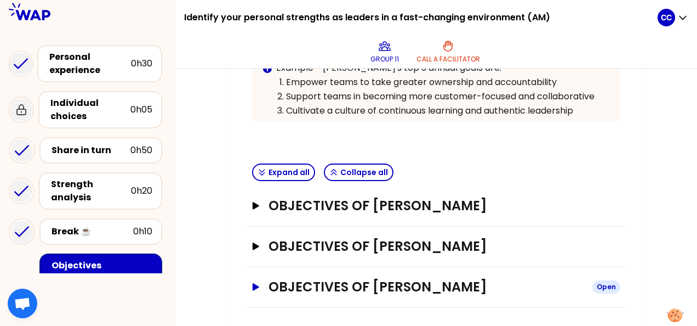
click at [383, 278] on h3 "Objectives of [PERSON_NAME]" at bounding box center [426, 287] width 315 height 18
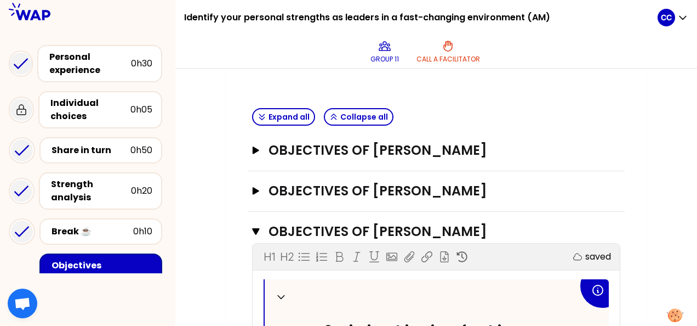
scroll to position [357, 0]
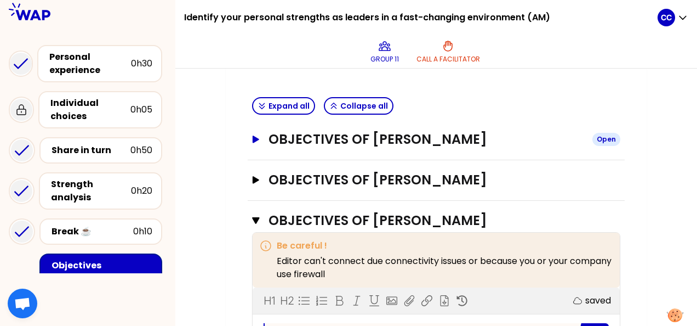
click at [395, 139] on h3 "Objectives of [PERSON_NAME]" at bounding box center [426, 139] width 315 height 18
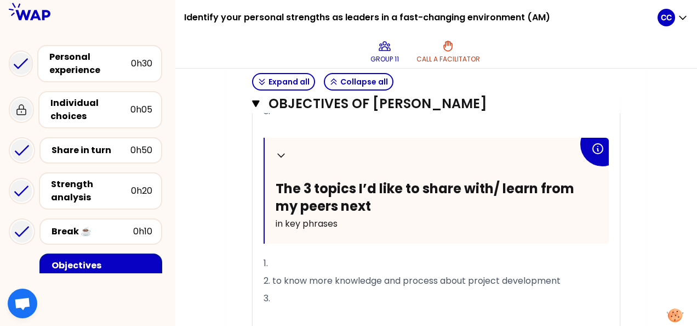
scroll to position [631, 0]
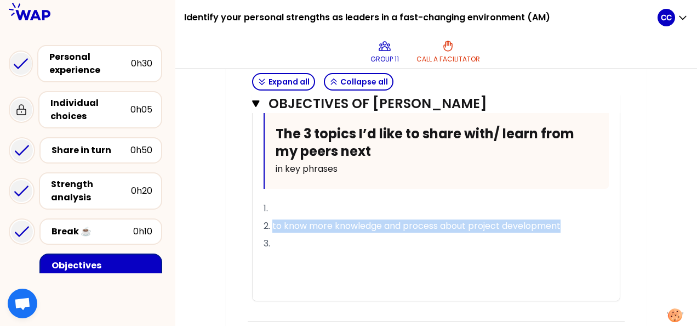
drag, startPoint x: 562, startPoint y: 237, endPoint x: 273, endPoint y: 240, distance: 289.4
click at [273, 232] on span "2. to know more knowledge and process about project development" at bounding box center [412, 225] width 297 height 13
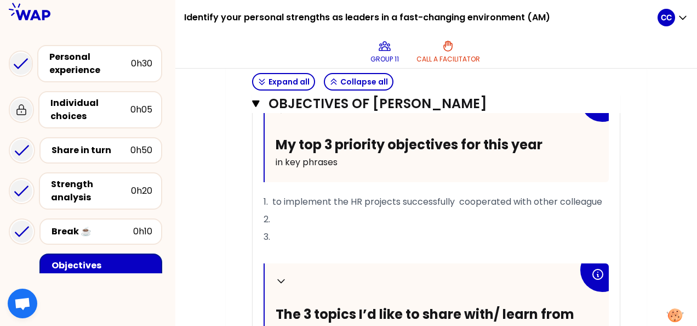
scroll to position [466, 0]
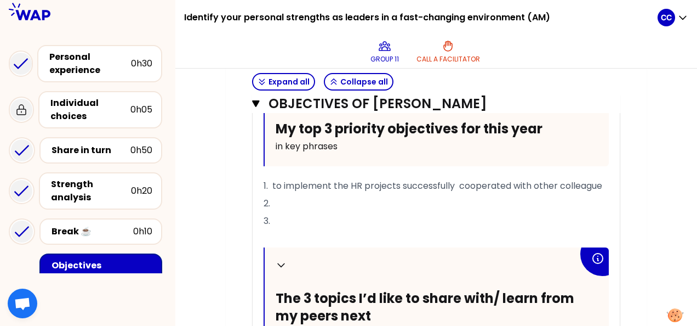
click at [600, 183] on span "1. to implement the HR projects successfully cooperated with other colleague" at bounding box center [433, 185] width 339 height 13
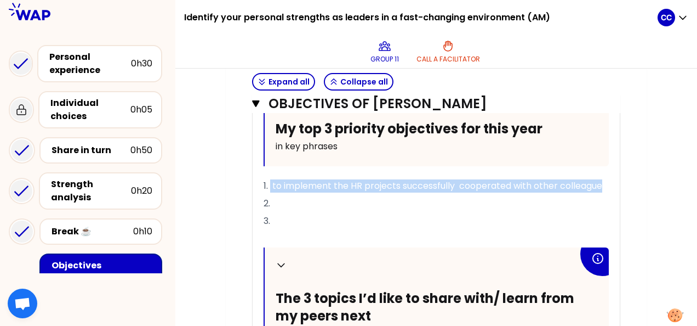
drag, startPoint x: 606, startPoint y: 182, endPoint x: 270, endPoint y: 186, distance: 336.0
click at [270, 186] on p "1. to implement the HR projects successfully cooperated with other colleague" at bounding box center [436, 186] width 345 height 18
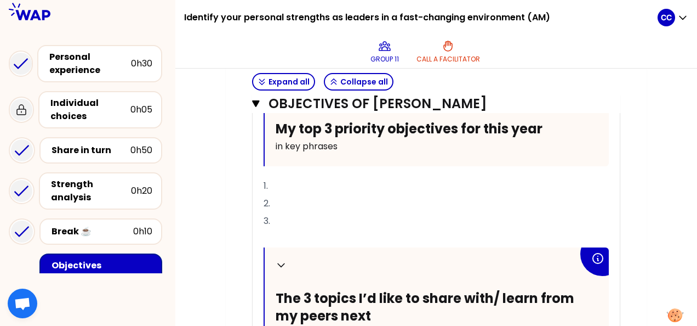
click at [264, 195] on p "1." at bounding box center [436, 186] width 345 height 18
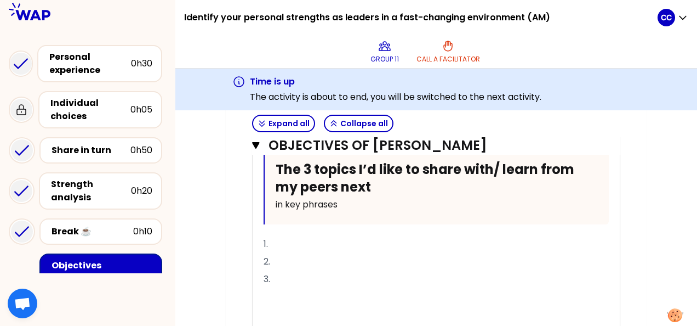
scroll to position [637, 0]
click at [323, 237] on p "1." at bounding box center [436, 244] width 345 height 18
click at [322, 257] on p "2." at bounding box center [436, 261] width 345 height 18
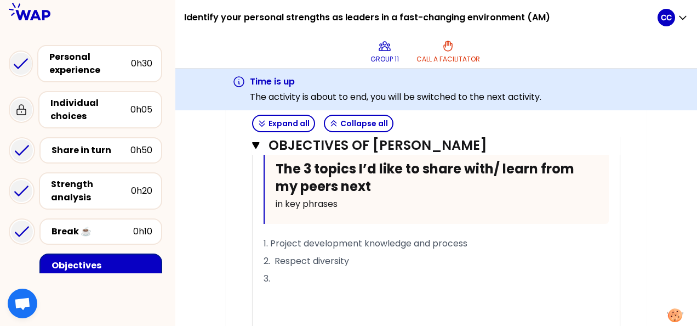
click at [317, 277] on p "3." at bounding box center [436, 279] width 345 height 18
click at [273, 241] on span "1. Project development knowledge and process" at bounding box center [366, 243] width 204 height 13
click at [458, 261] on p "2. Respect diversity" at bounding box center [436, 261] width 345 height 18
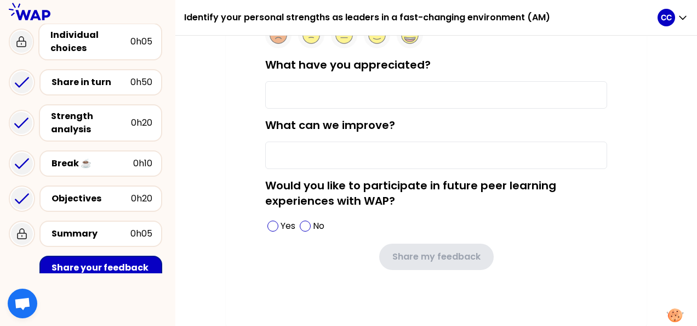
scroll to position [122, 0]
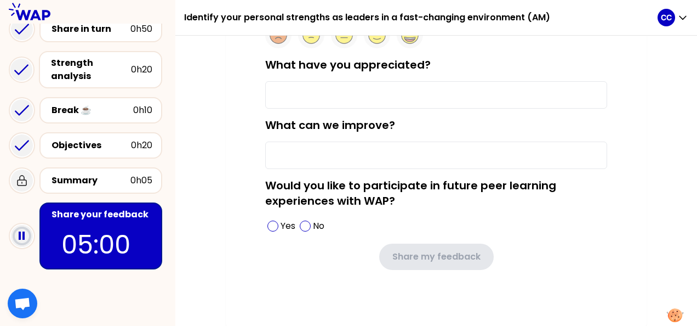
click at [93, 227] on p "05:00" at bounding box center [100, 244] width 79 height 38
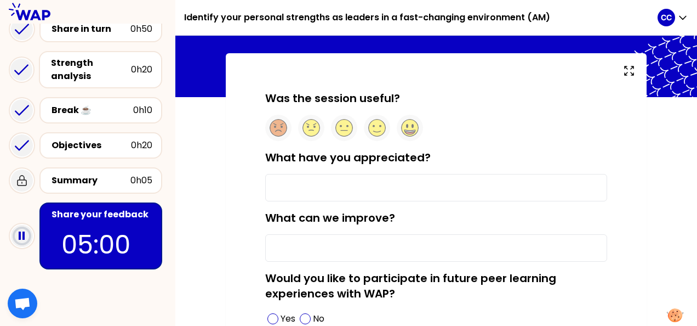
scroll to position [55, 0]
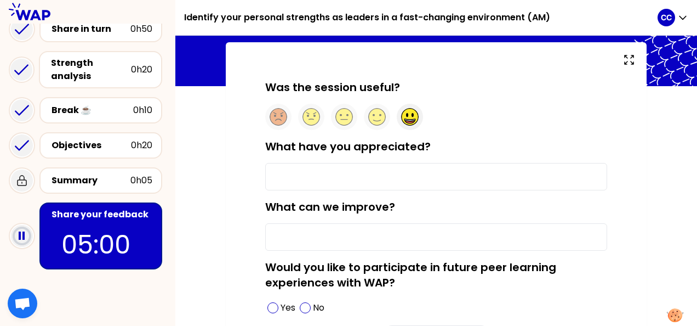
click at [408, 117] on circle at bounding box center [410, 117] width 17 height 17
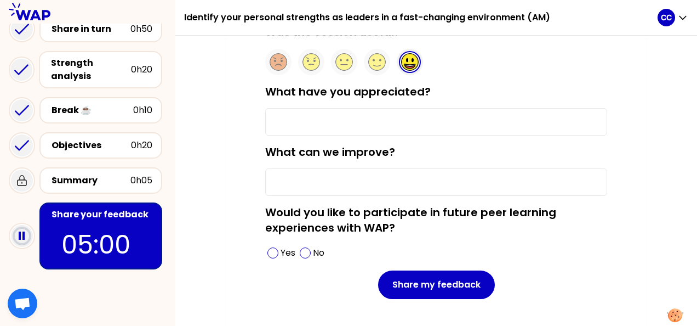
click at [387, 119] on input "What have you appreciated?" at bounding box center [436, 121] width 342 height 27
type input "my peers articulate my strength"
click at [375, 181] on input "What can we improve?" at bounding box center [436, 181] width 342 height 27
type input "n"
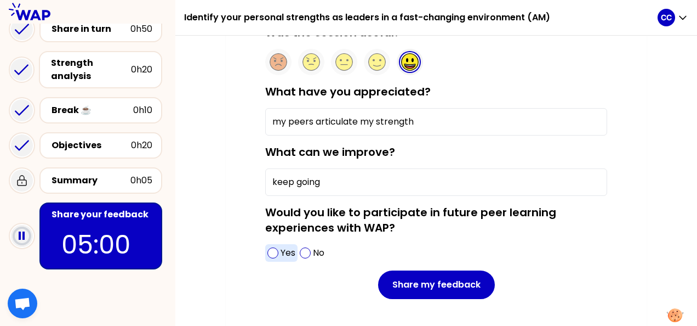
type input "keep going"
click at [274, 253] on span at bounding box center [272, 252] width 11 height 11
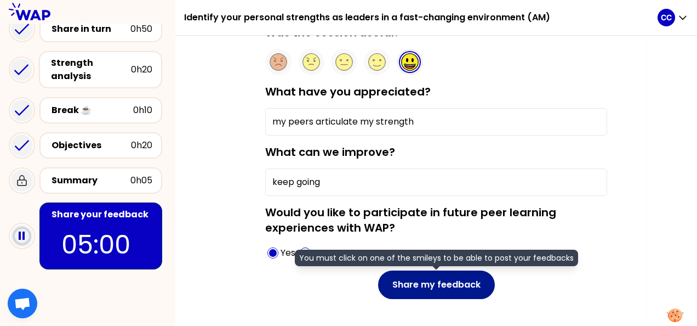
click at [425, 282] on button "Share my feedback" at bounding box center [436, 284] width 117 height 28
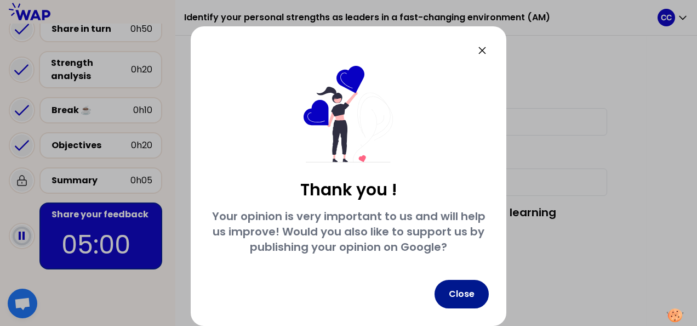
click at [480, 292] on button "Close" at bounding box center [462, 294] width 54 height 28
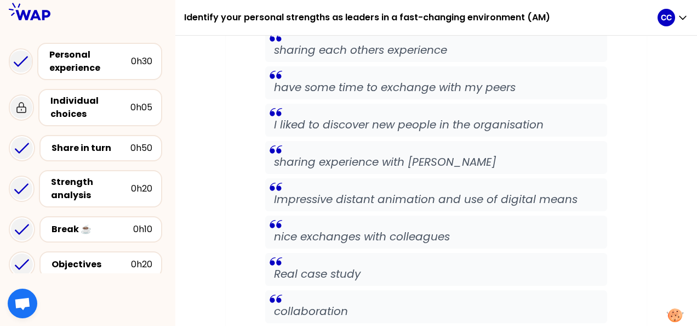
scroll to position [0, 0]
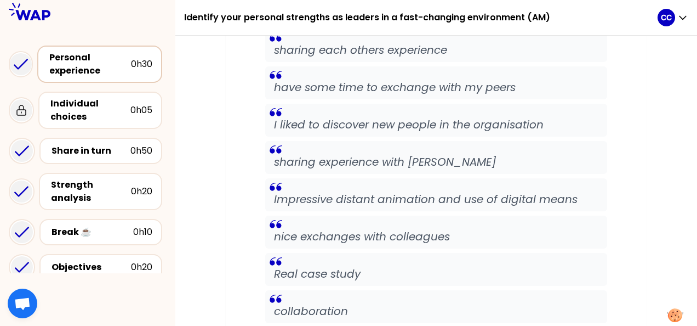
click at [88, 70] on div "Personal experience" at bounding box center [90, 64] width 82 height 26
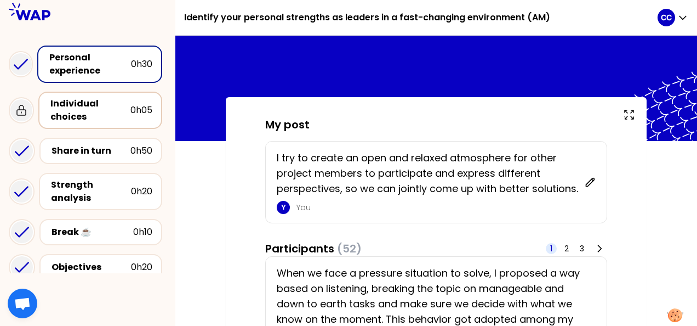
click at [103, 110] on div "Individual choices" at bounding box center [90, 110] width 80 height 26
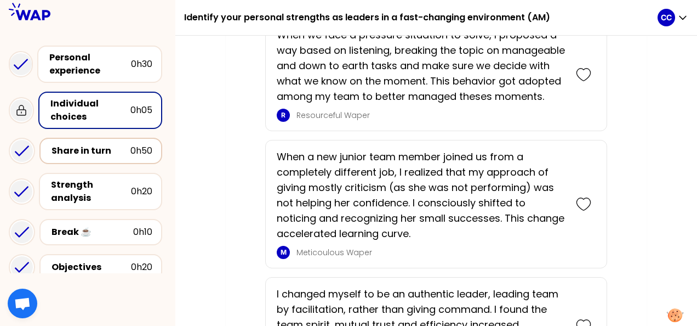
click at [71, 149] on div "Share in turn" at bounding box center [91, 150] width 79 height 13
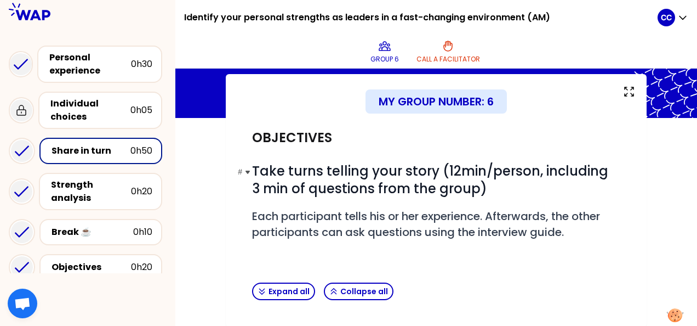
scroll to position [216, 0]
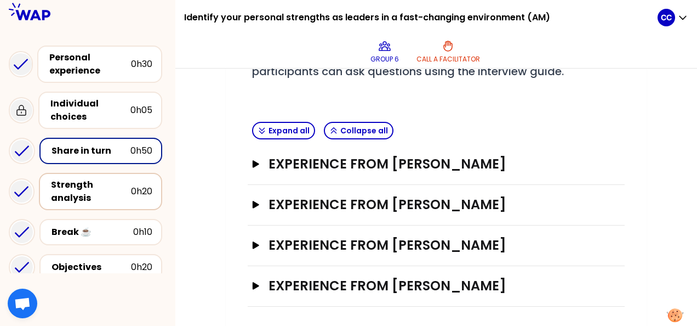
click at [90, 183] on div "Strength analysis" at bounding box center [91, 191] width 80 height 26
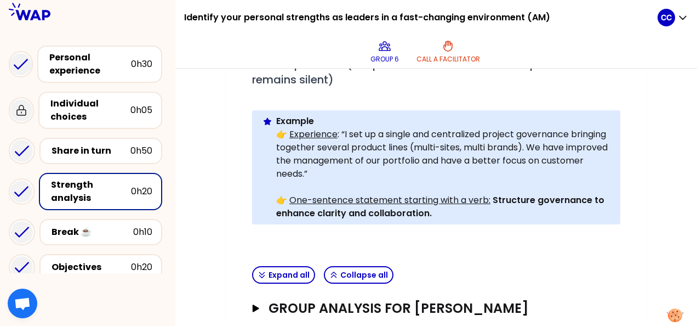
scroll to position [429, 0]
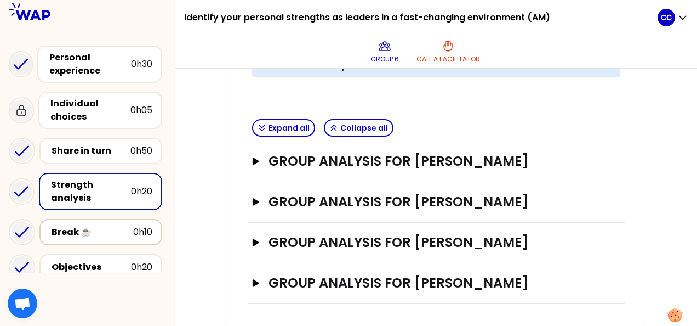
click at [110, 236] on div "Break ☕️" at bounding box center [93, 231] width 82 height 13
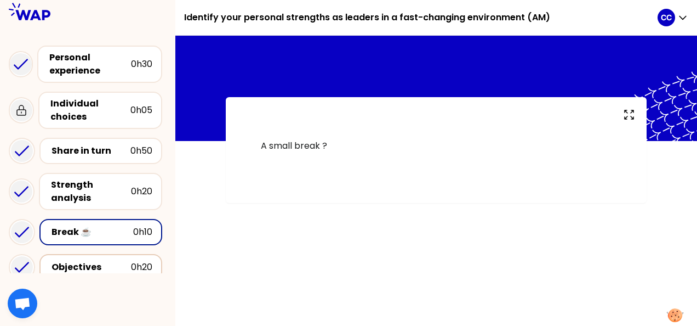
click at [83, 265] on div "Objectives" at bounding box center [91, 266] width 79 height 13
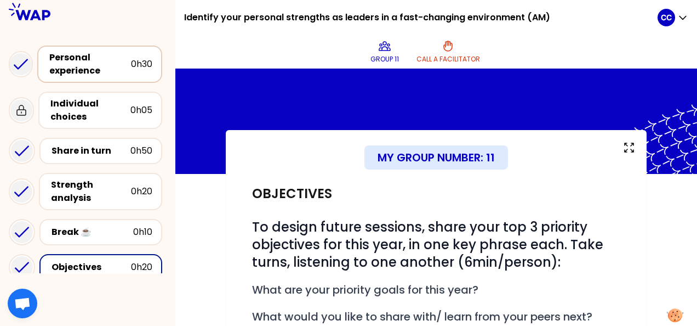
click at [78, 64] on div "Personal experience" at bounding box center [90, 64] width 82 height 26
